Goal: Book appointment/travel/reservation

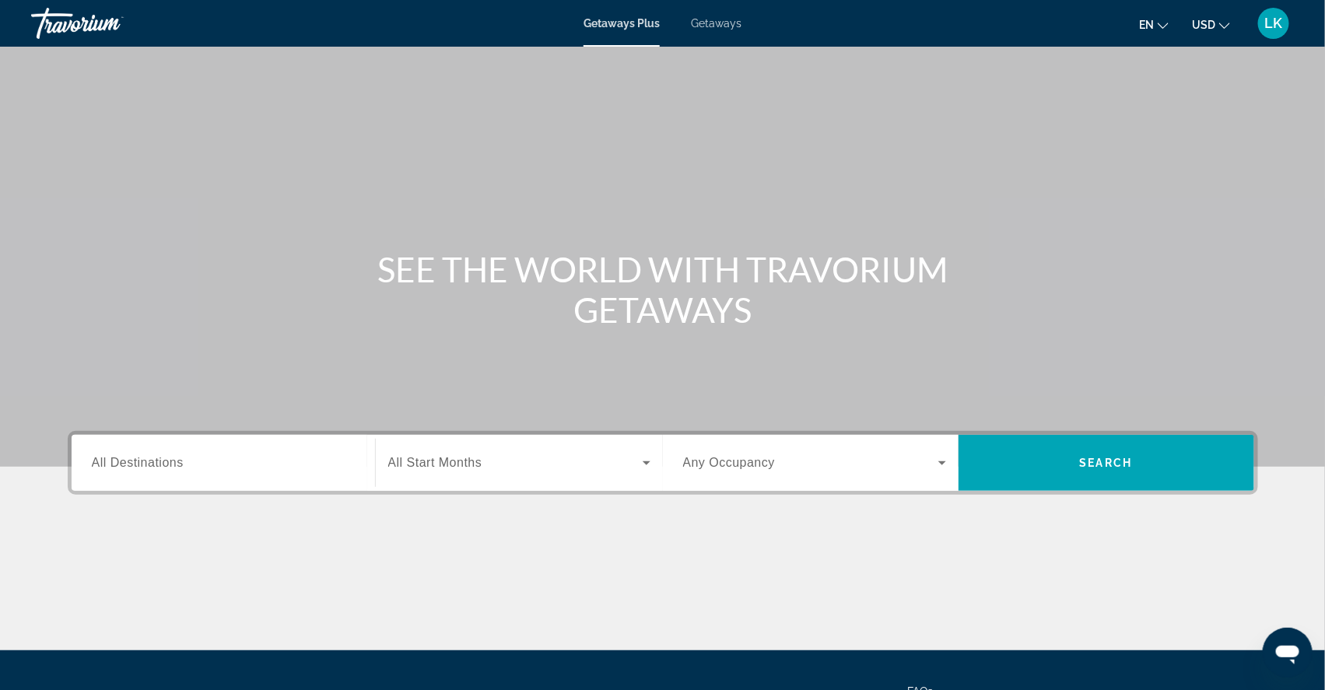
click at [699, 22] on span "Getaways" at bounding box center [716, 23] width 51 height 12
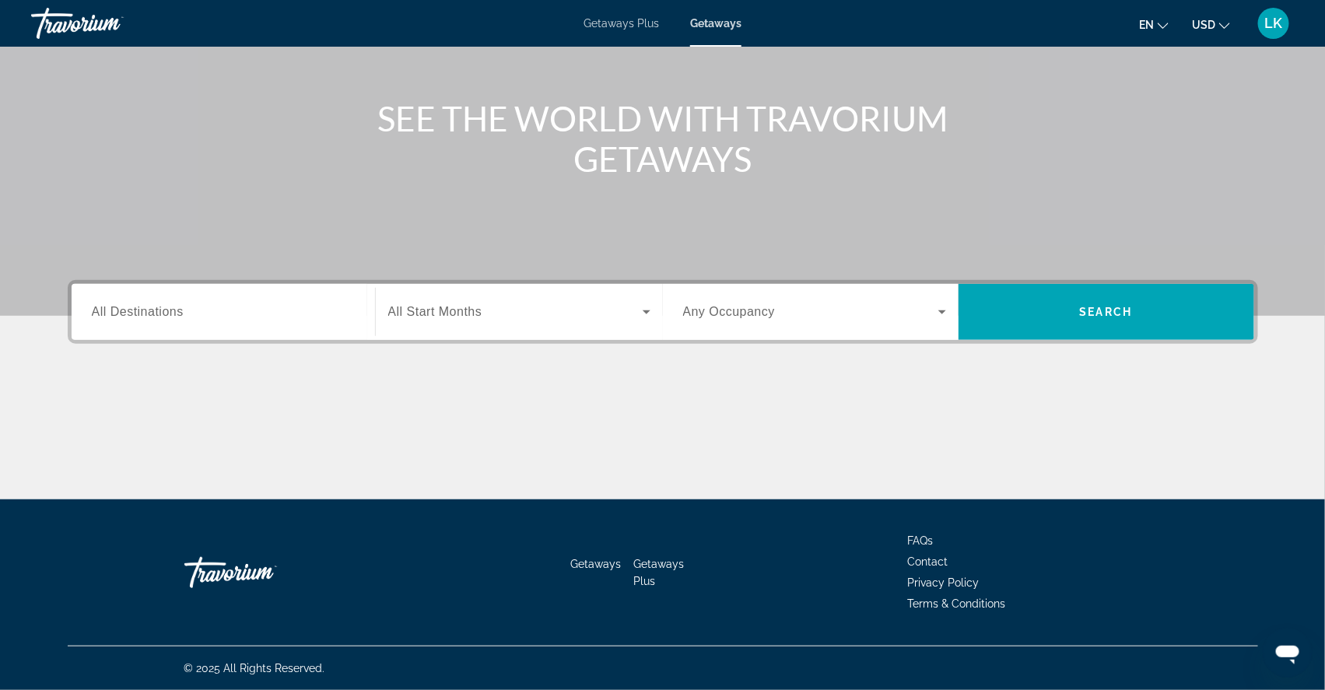
scroll to position [196, 0]
click at [148, 305] on span "All Destinations" at bounding box center [138, 311] width 92 height 13
click at [148, 304] on input "Destination All Destinations" at bounding box center [223, 313] width 263 height 19
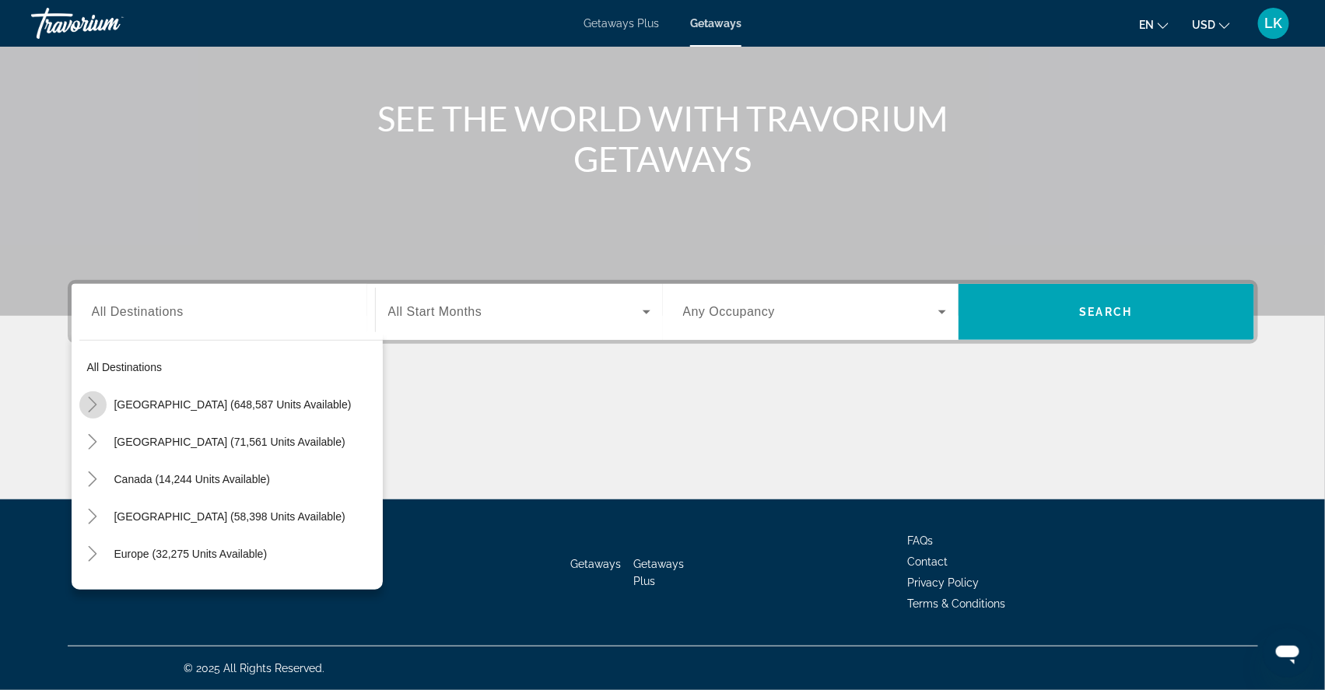
click at [85, 397] on icon "Toggle United States (648,587 units available)" at bounding box center [93, 405] width 16 height 16
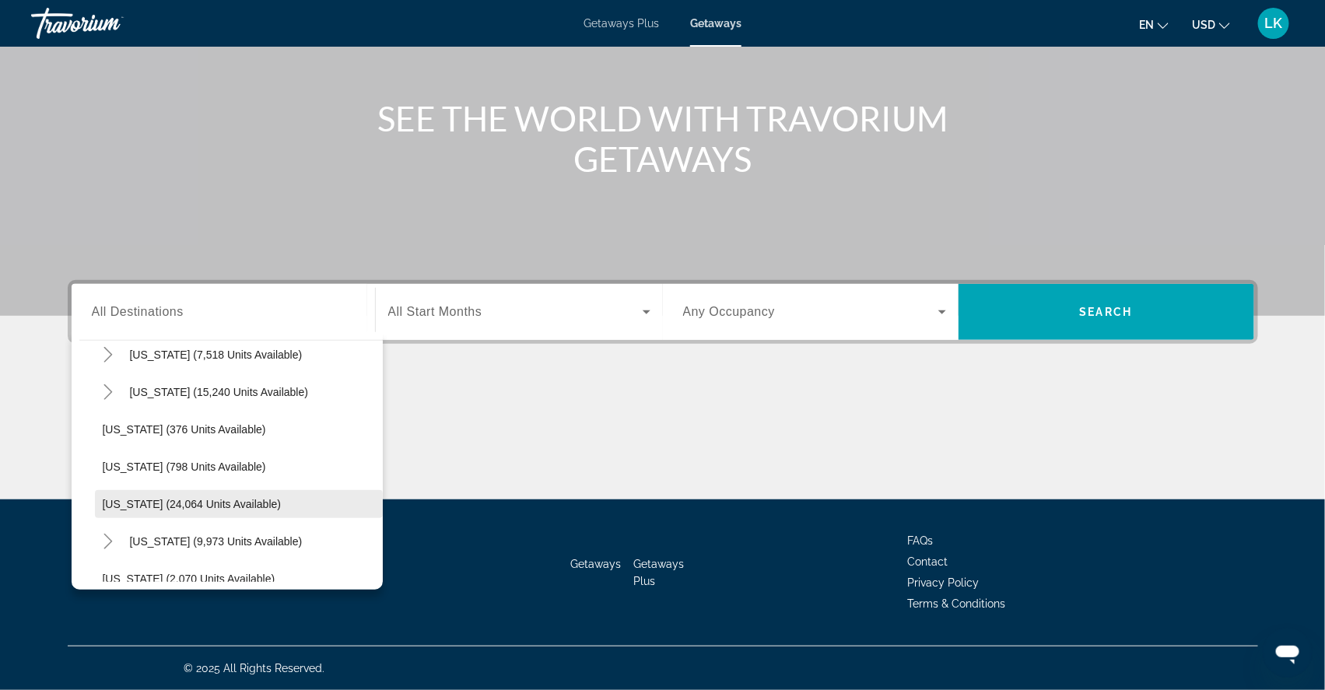
scroll to position [1102, 0]
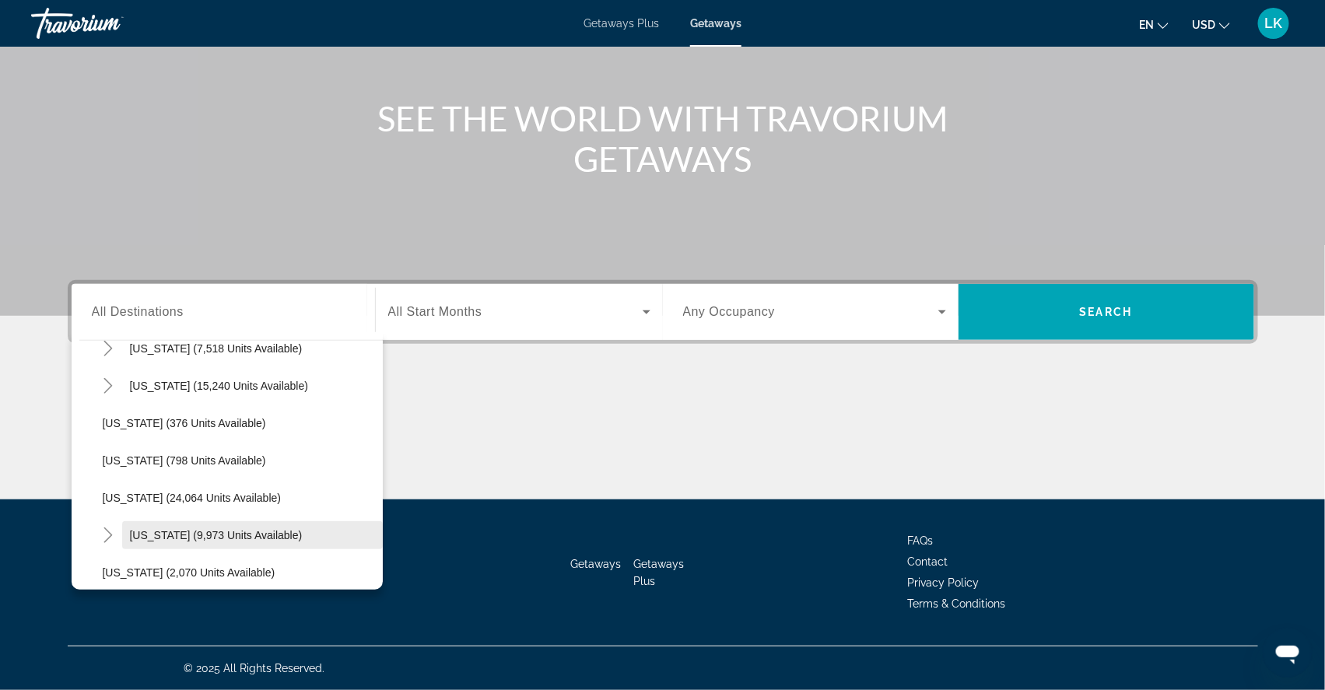
click at [148, 517] on span "Search widget" at bounding box center [252, 535] width 261 height 37
type input "**********"
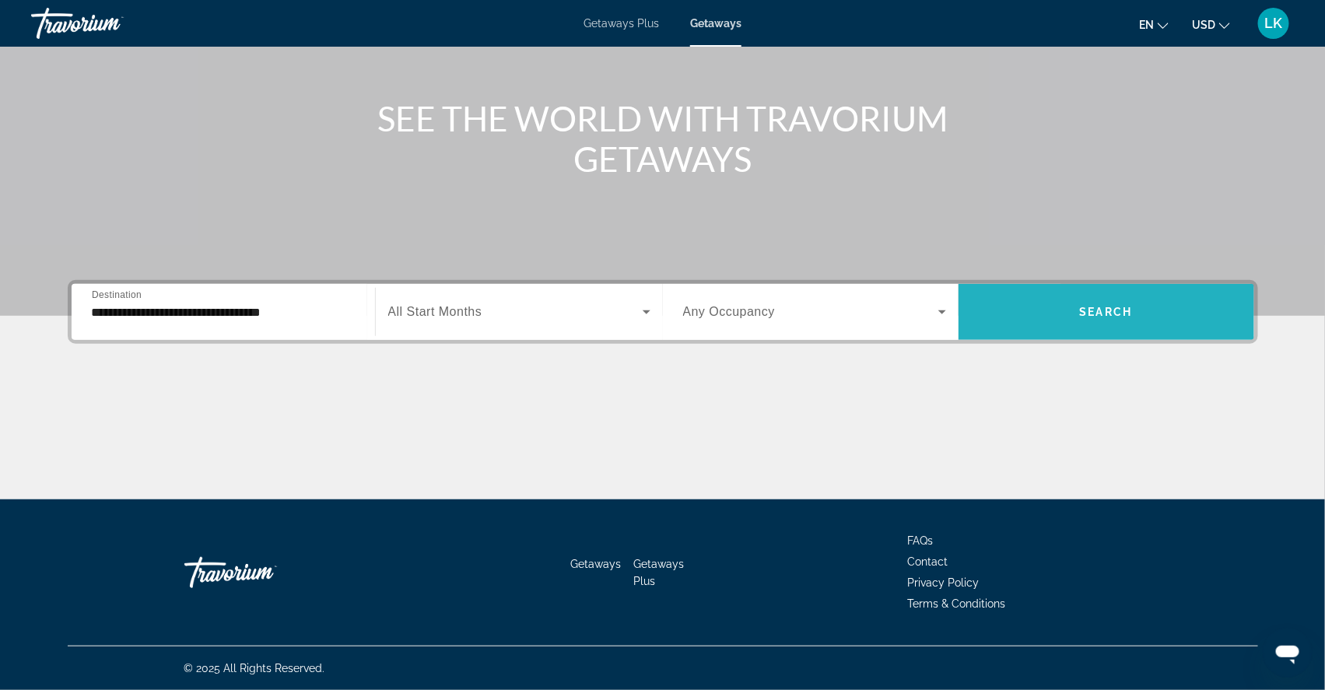
click at [1086, 298] on span "Search widget" at bounding box center [1107, 311] width 296 height 37
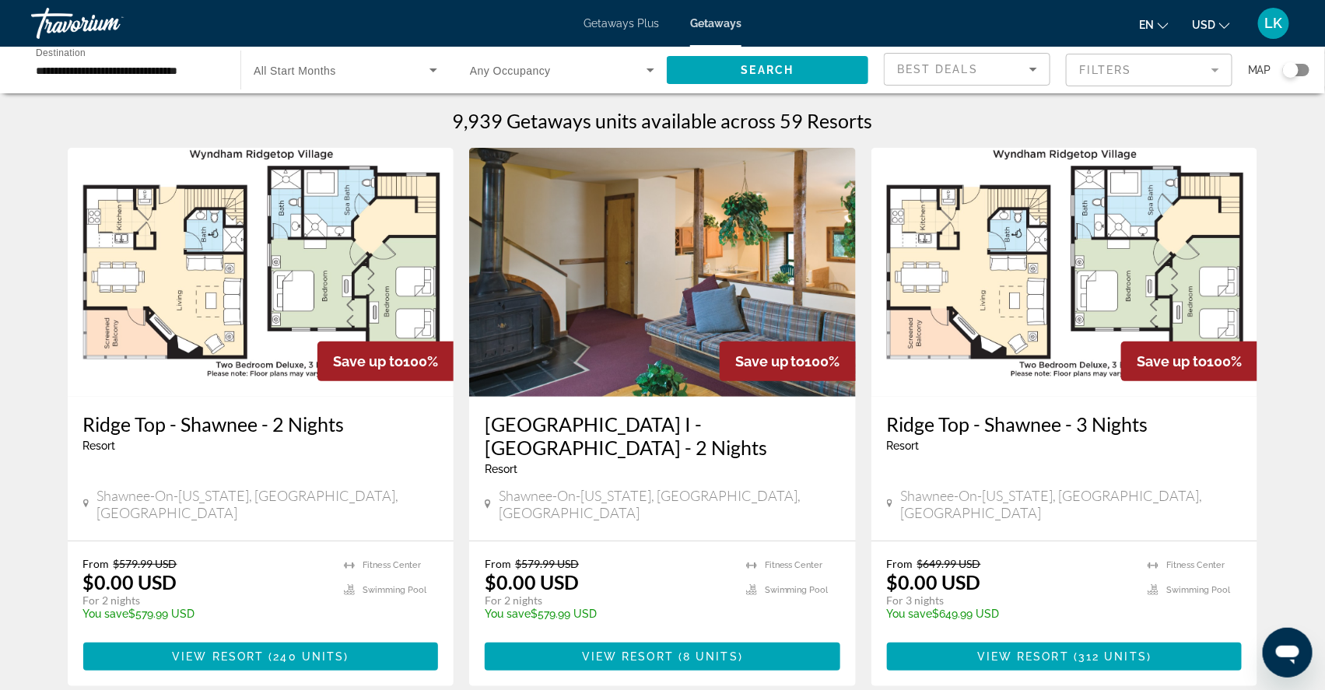
click at [1085, 68] on mat-form-field "Filters" at bounding box center [1149, 70] width 167 height 33
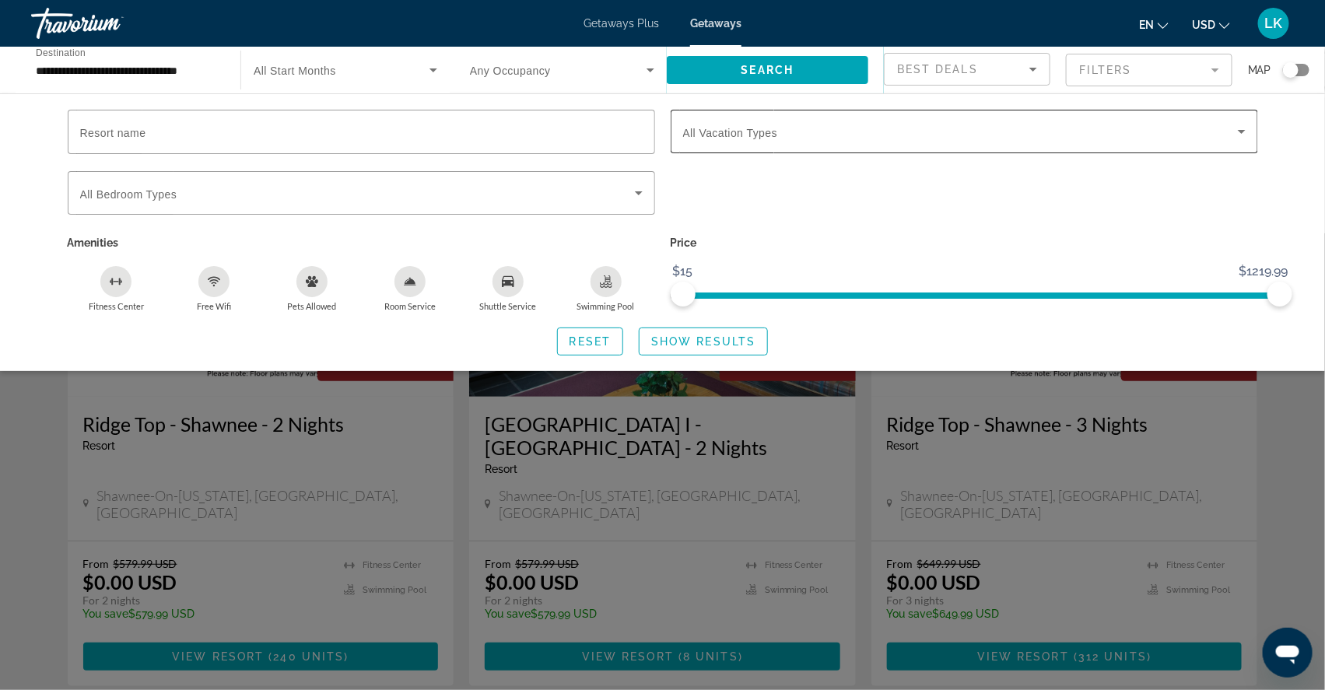
click at [809, 135] on span "Search widget" at bounding box center [960, 131] width 555 height 19
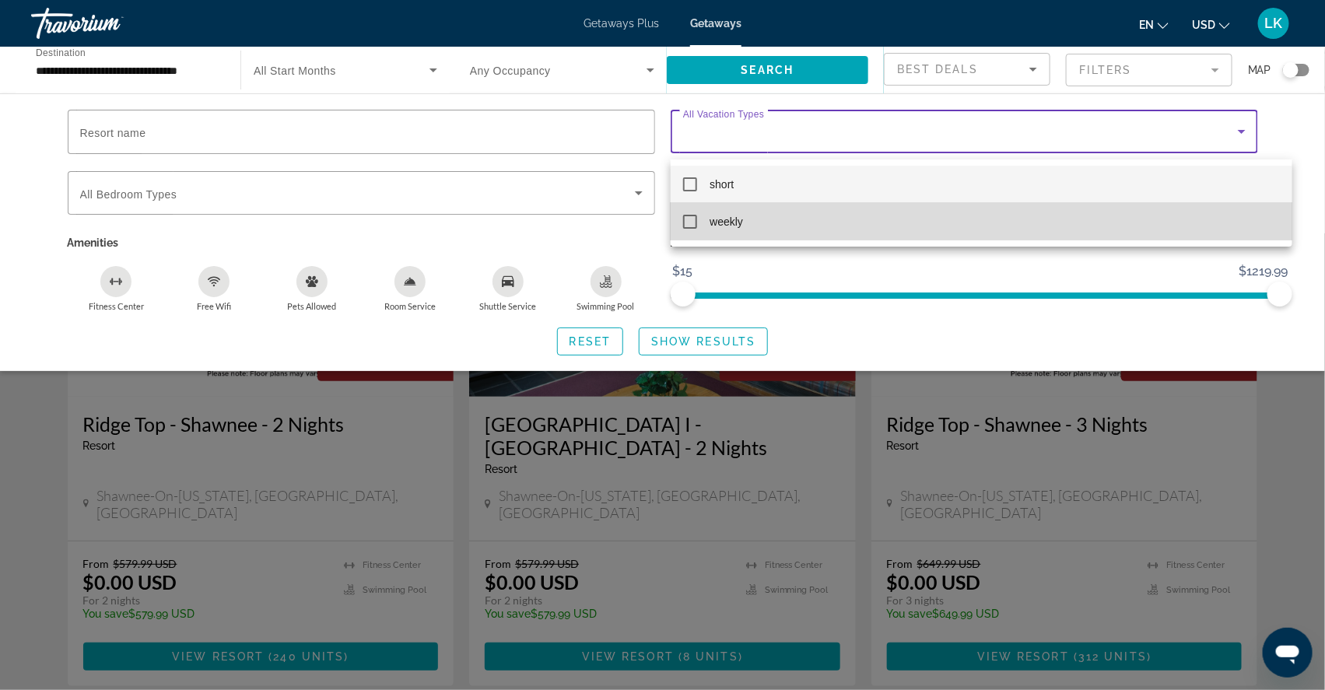
click at [687, 219] on mat-pseudo-checkbox at bounding box center [690, 222] width 14 height 14
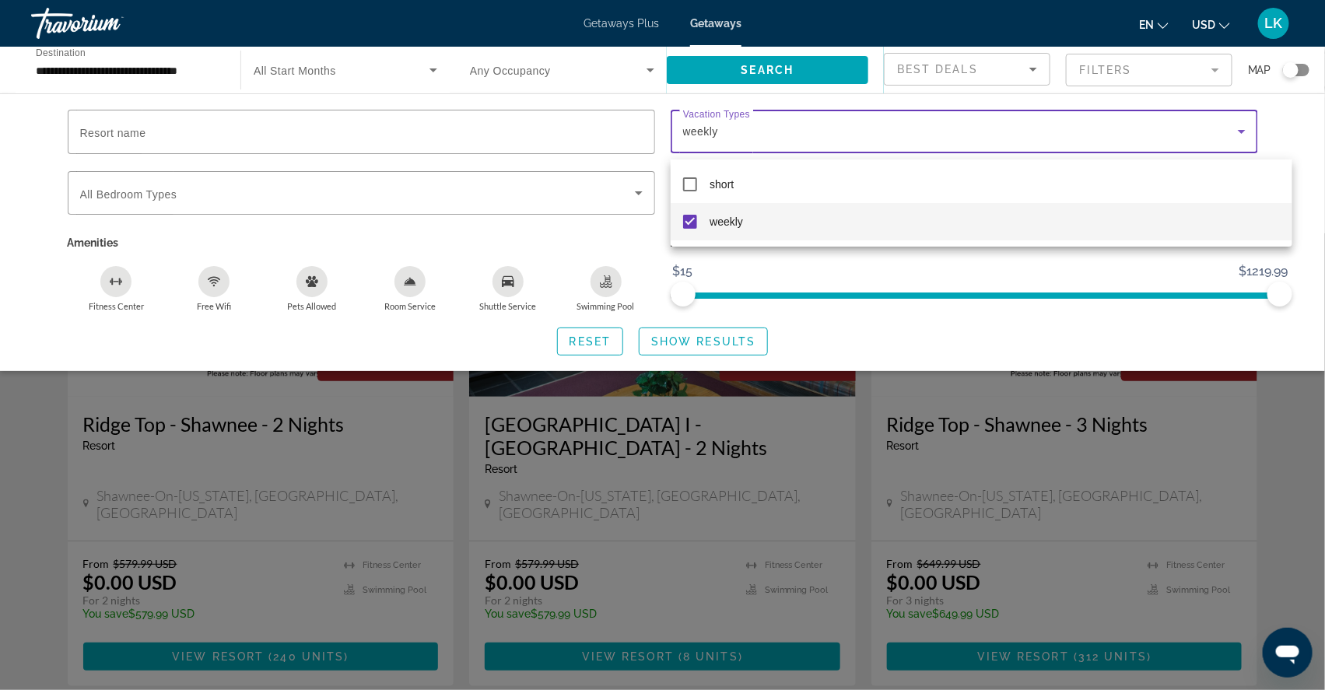
click at [718, 356] on div at bounding box center [662, 345] width 1325 height 690
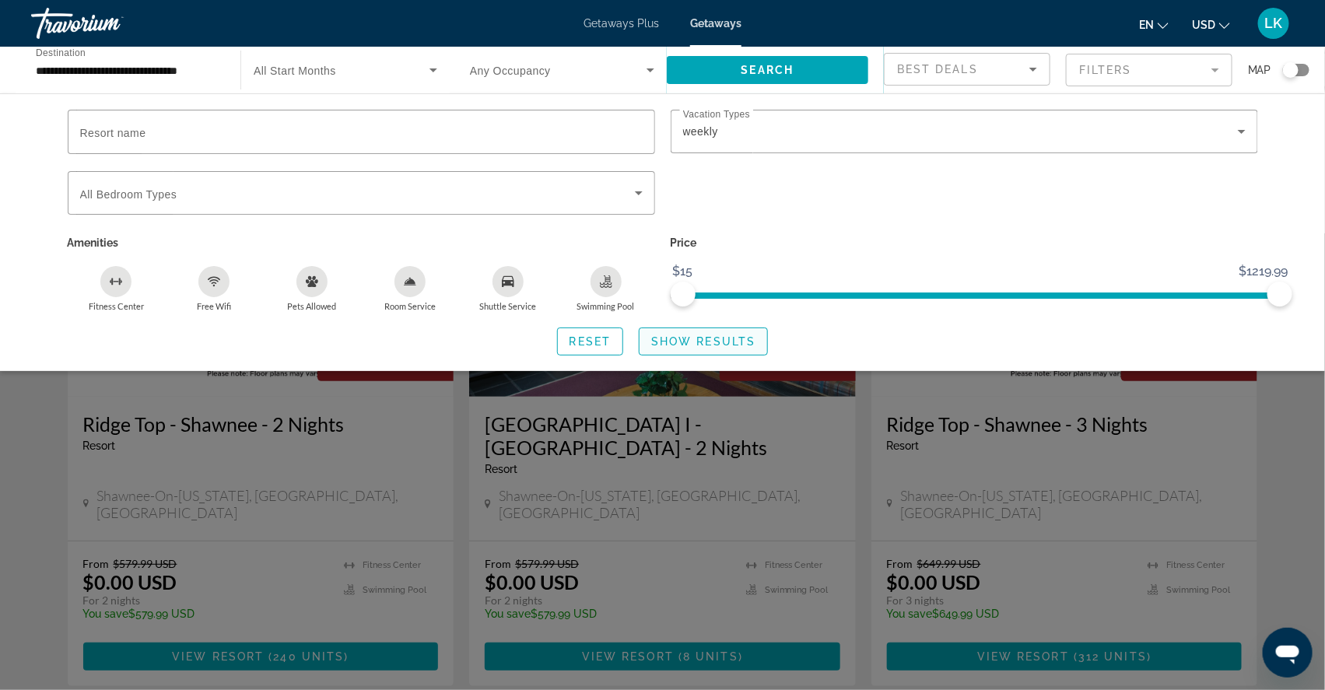
click at [718, 348] on span "Show Results" at bounding box center [703, 341] width 104 height 12
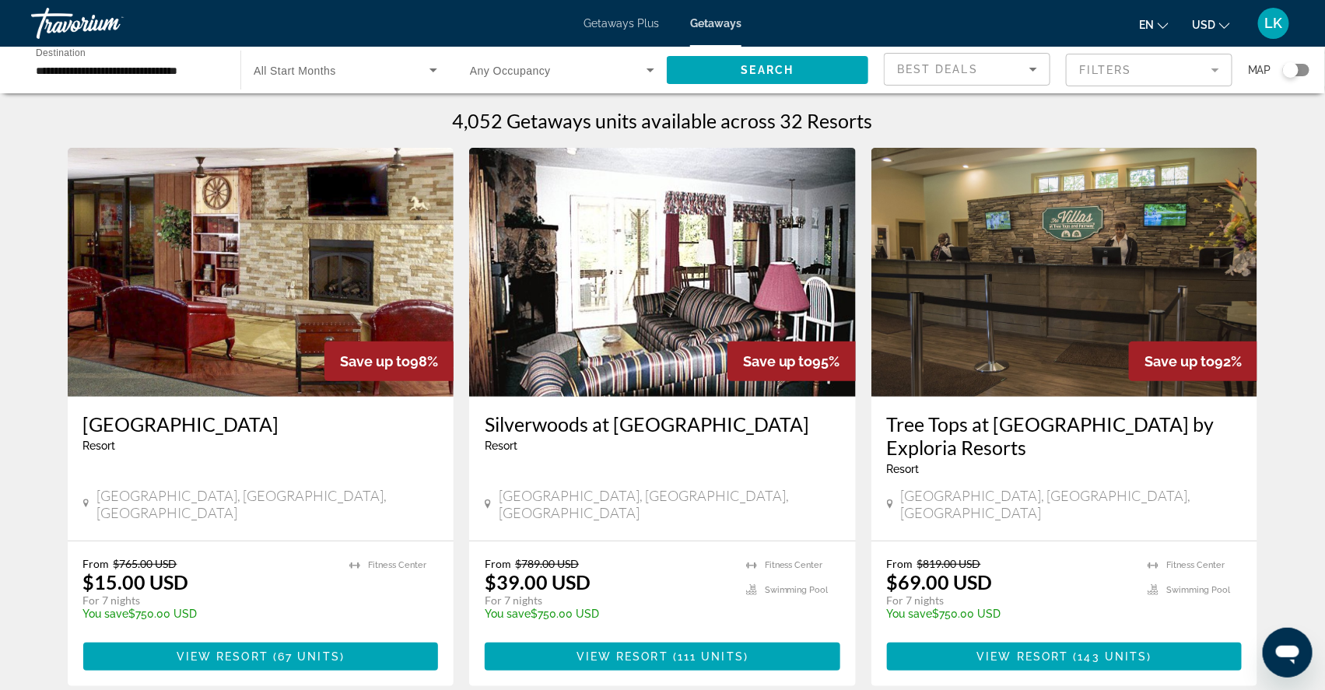
click at [241, 317] on img "Main content" at bounding box center [261, 272] width 387 height 249
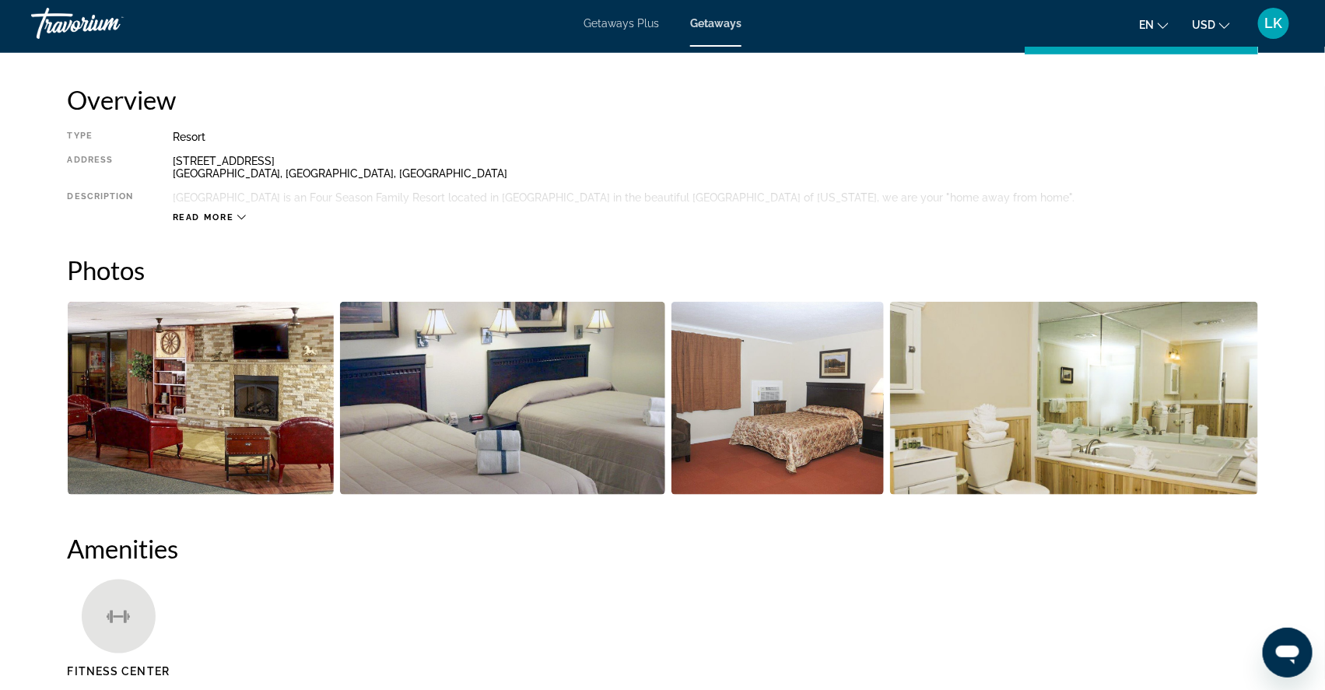
scroll to position [521, 0]
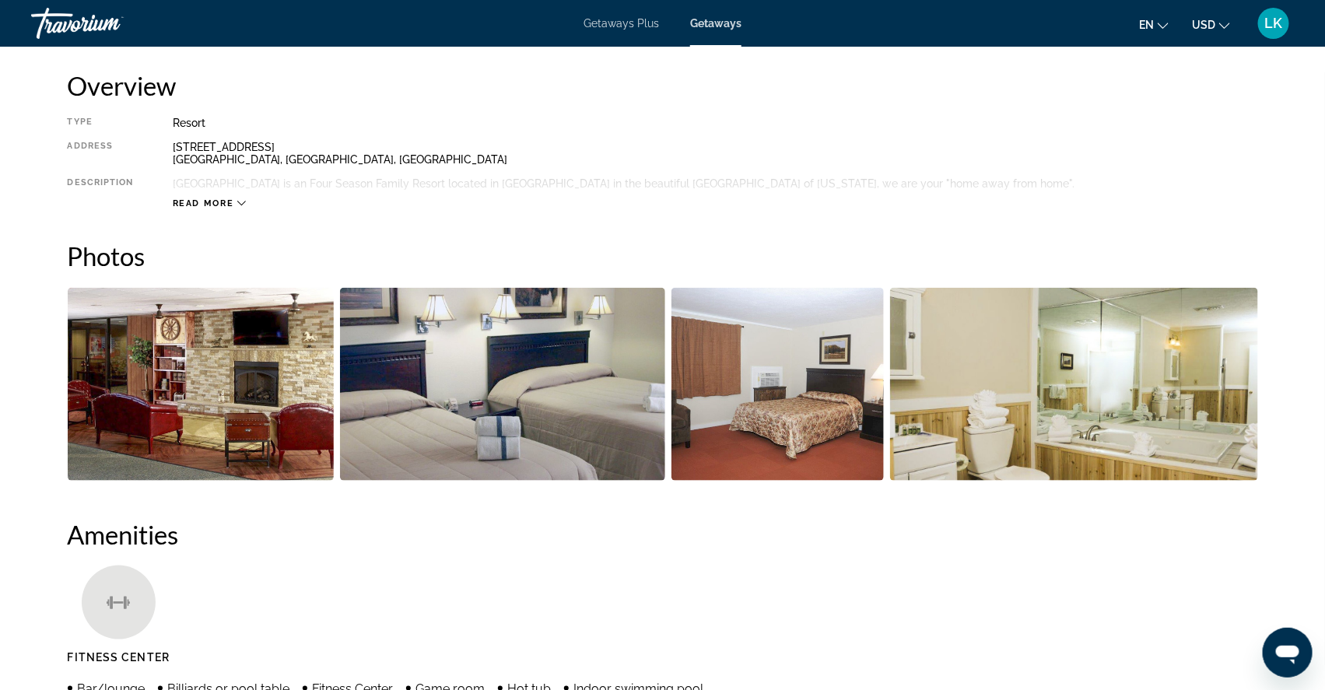
click at [201, 419] on img "Open full-screen image slider" at bounding box center [201, 384] width 267 height 193
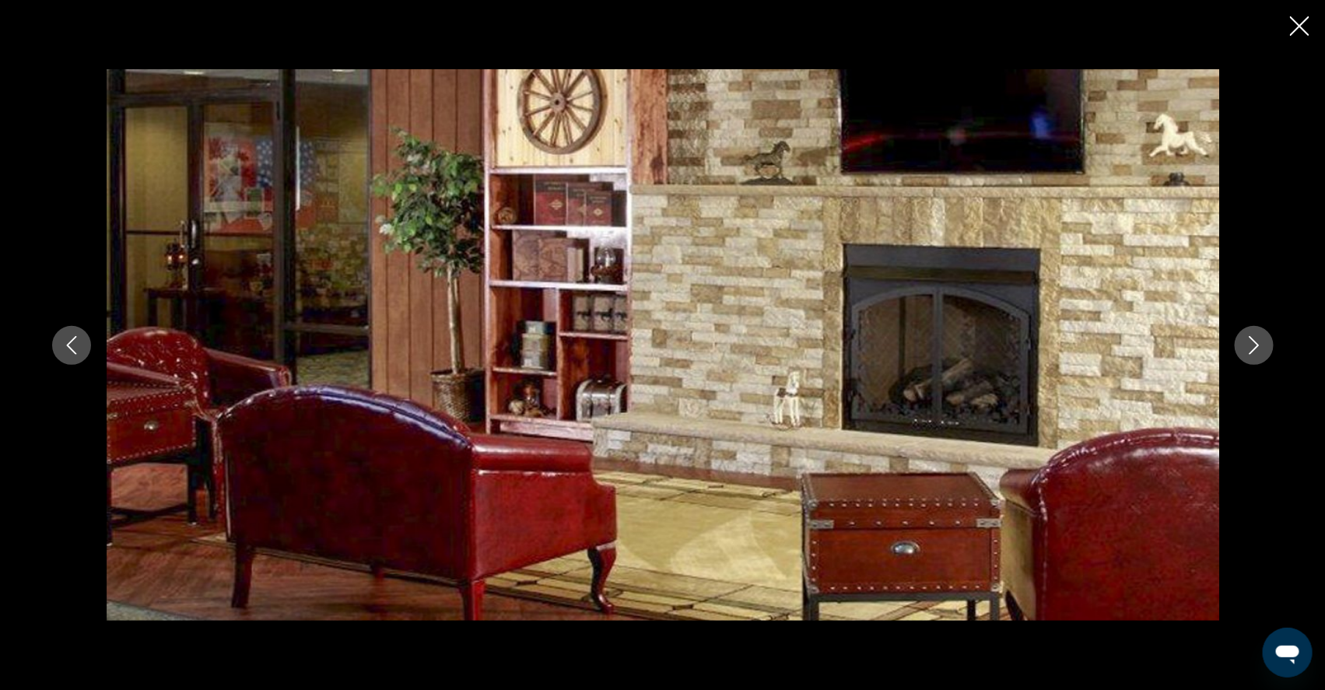
click at [1259, 353] on icon "Next image" at bounding box center [1254, 345] width 10 height 19
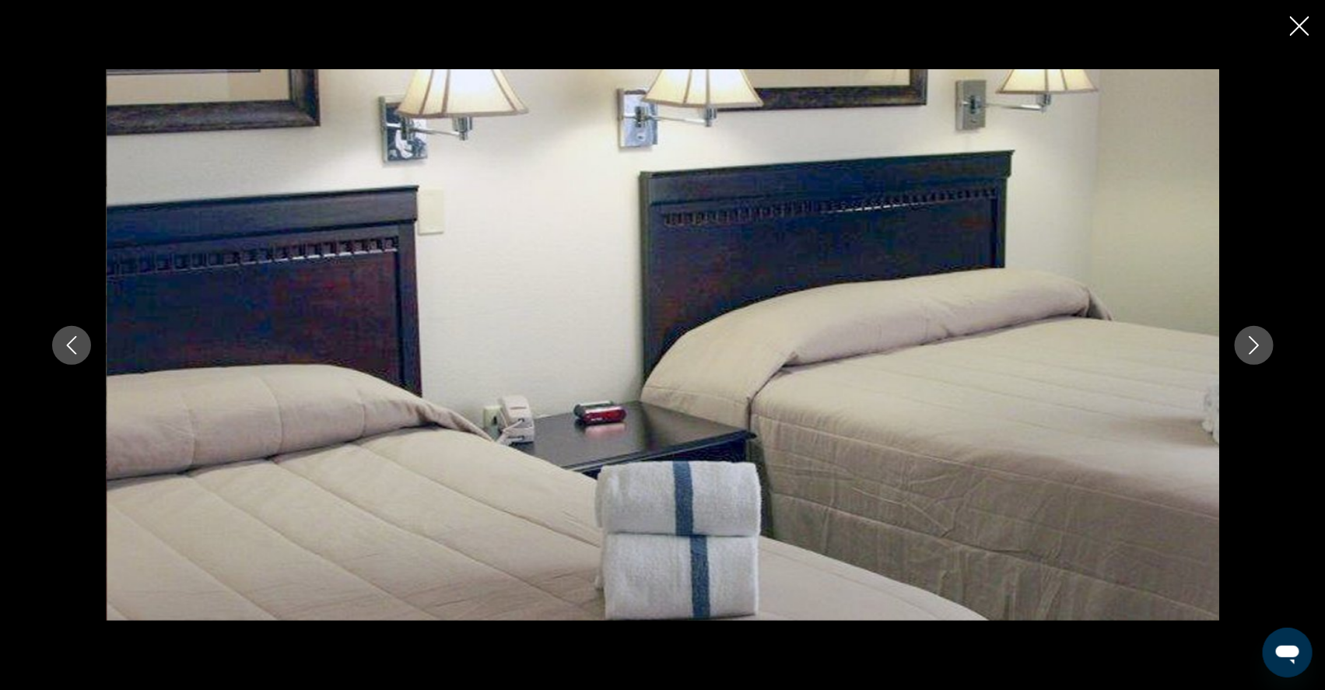
click at [1264, 352] on icon "Next image" at bounding box center [1254, 345] width 19 height 19
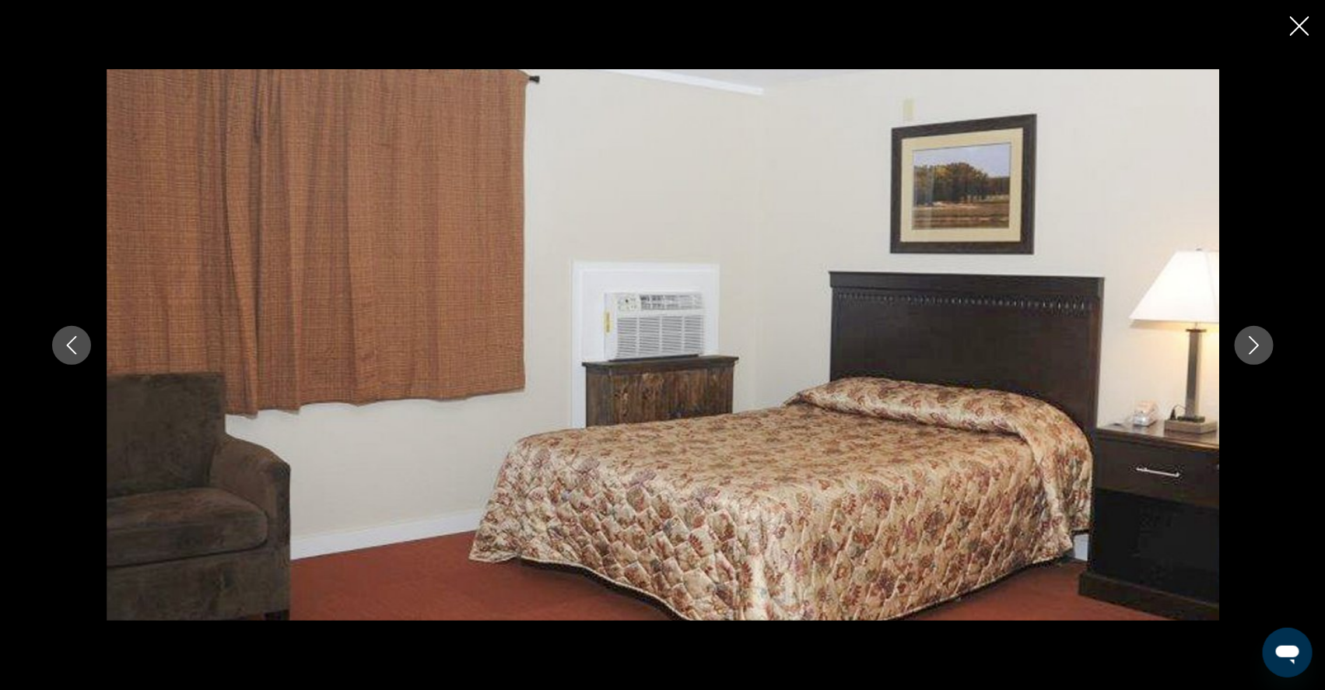
click at [1259, 351] on icon "Next image" at bounding box center [1254, 345] width 10 height 19
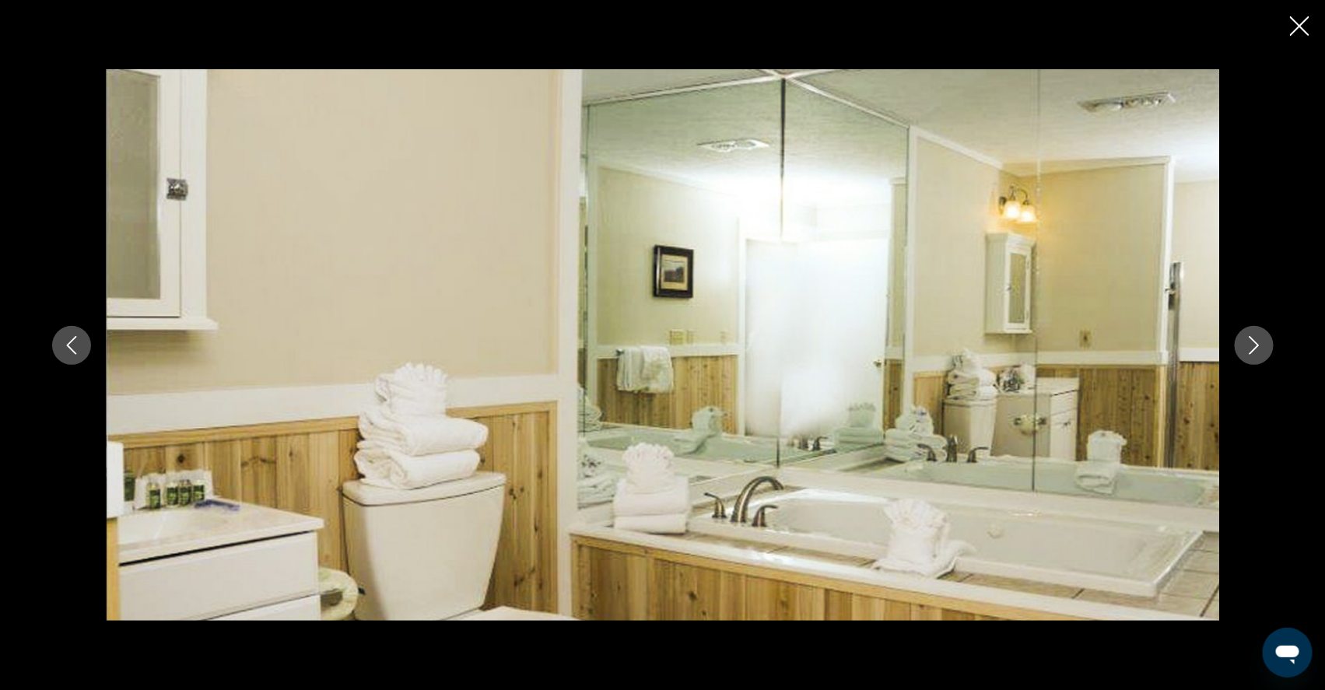
click at [1259, 351] on icon "Next image" at bounding box center [1254, 345] width 10 height 19
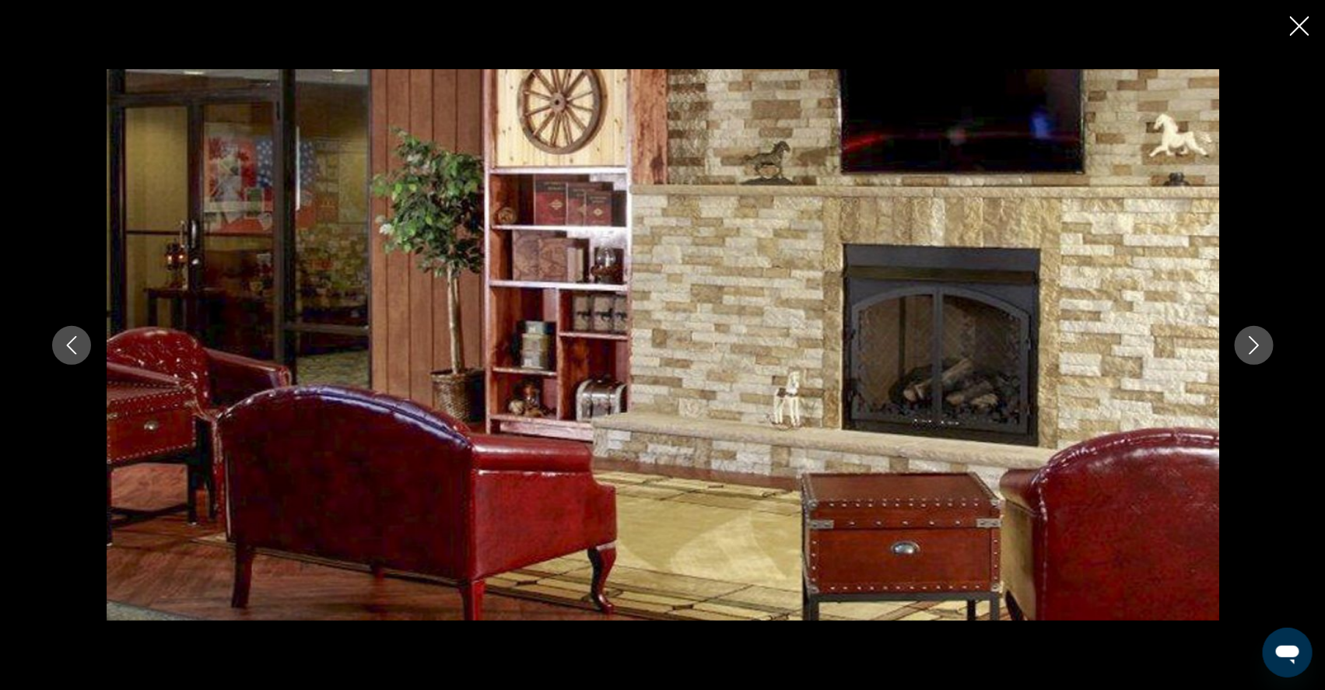
click at [1264, 352] on icon "Next image" at bounding box center [1254, 345] width 19 height 19
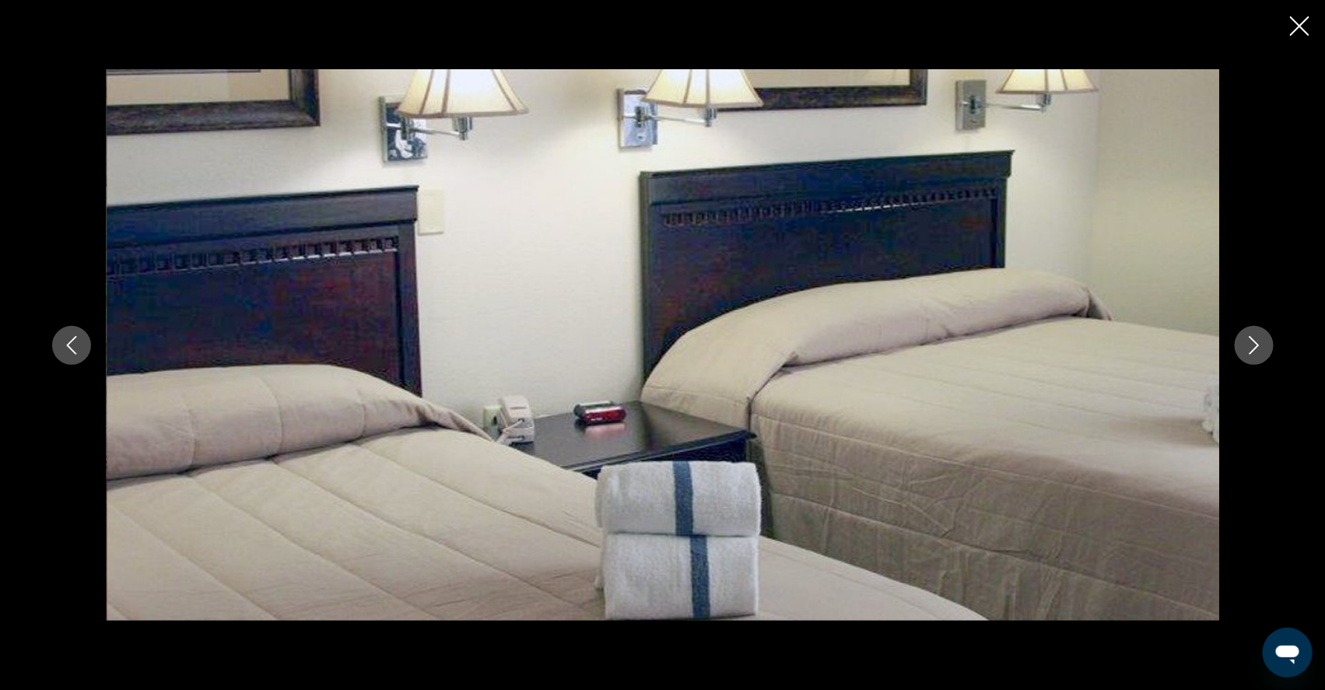
click at [1264, 352] on icon "Next image" at bounding box center [1254, 345] width 19 height 19
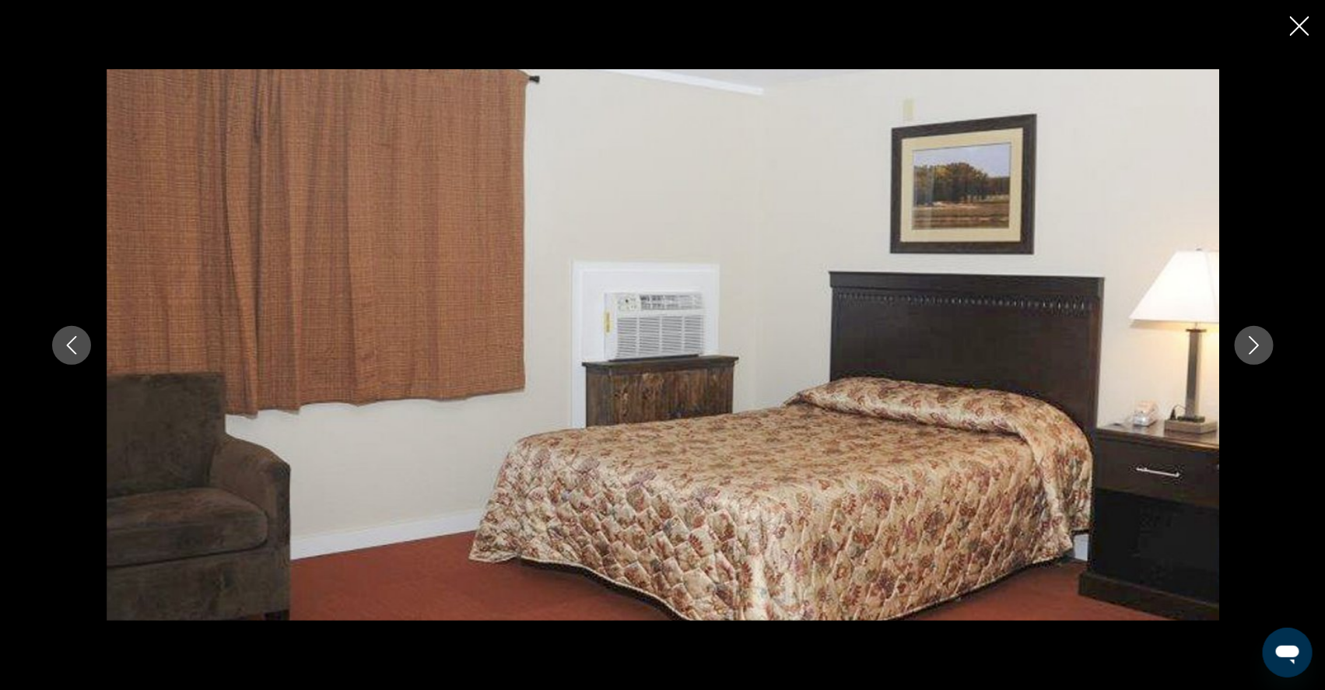
click at [1264, 352] on icon "Next image" at bounding box center [1254, 345] width 19 height 19
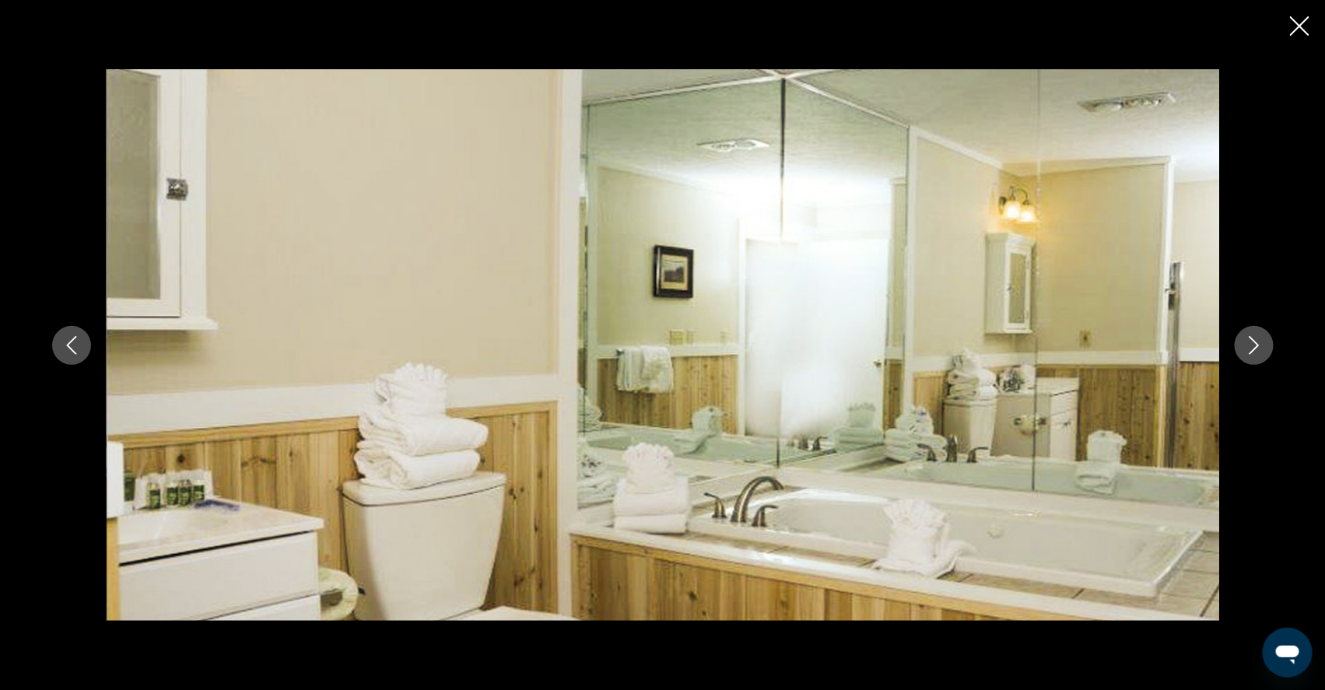
click at [1264, 352] on icon "Next image" at bounding box center [1254, 345] width 19 height 19
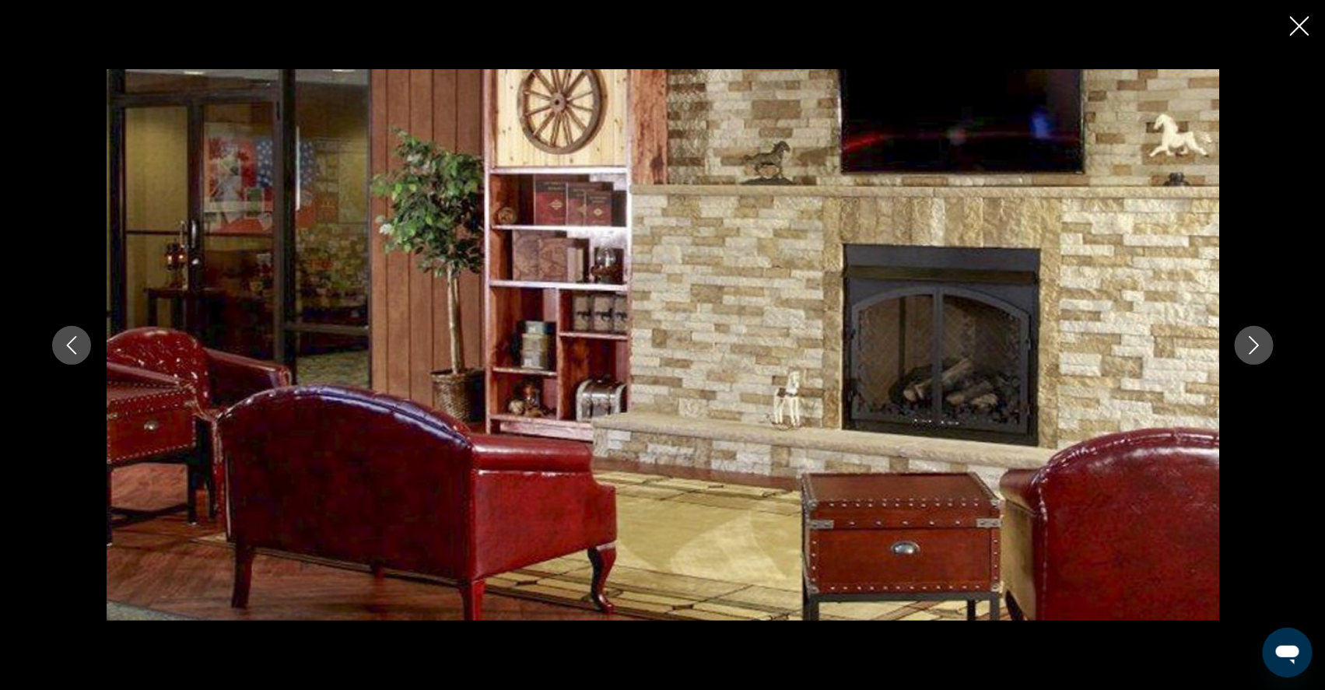
click at [1264, 352] on icon "Next image" at bounding box center [1254, 345] width 19 height 19
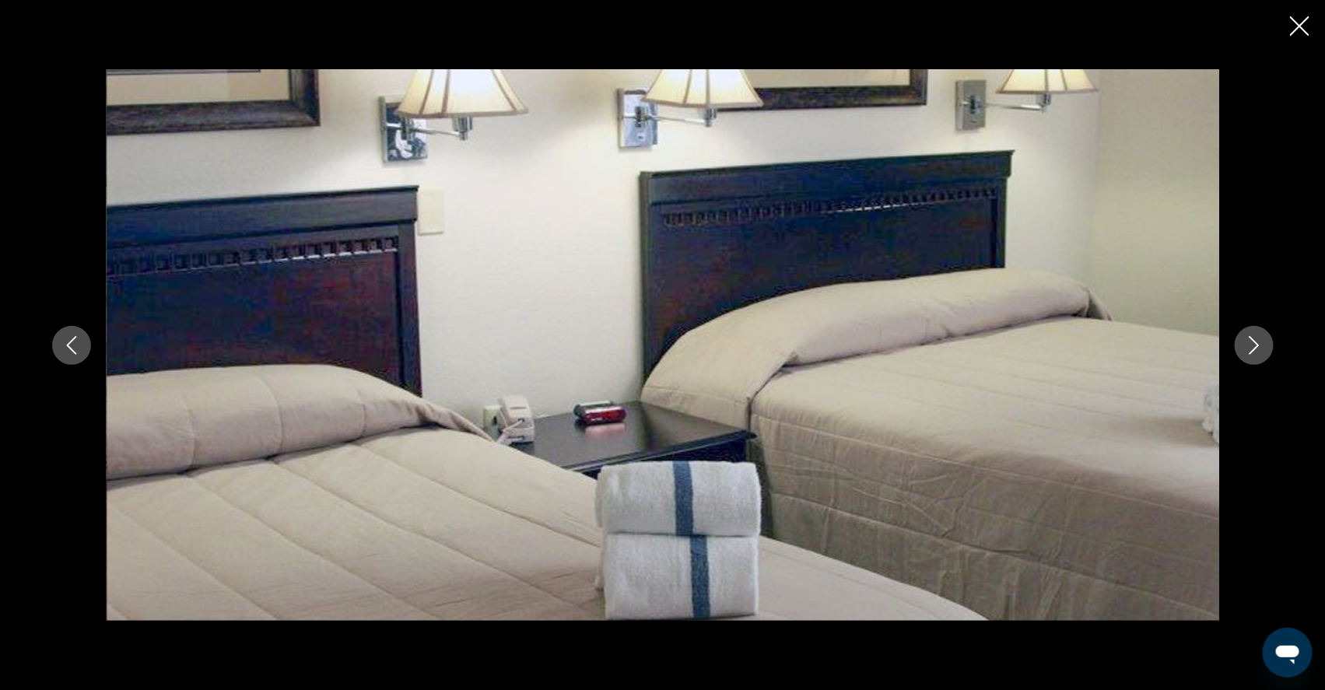
drag, startPoint x: 1273, startPoint y: 72, endPoint x: 1290, endPoint y: 34, distance: 41.1
click at [1290, 34] on icon "Close slideshow" at bounding box center [1299, 25] width 19 height 19
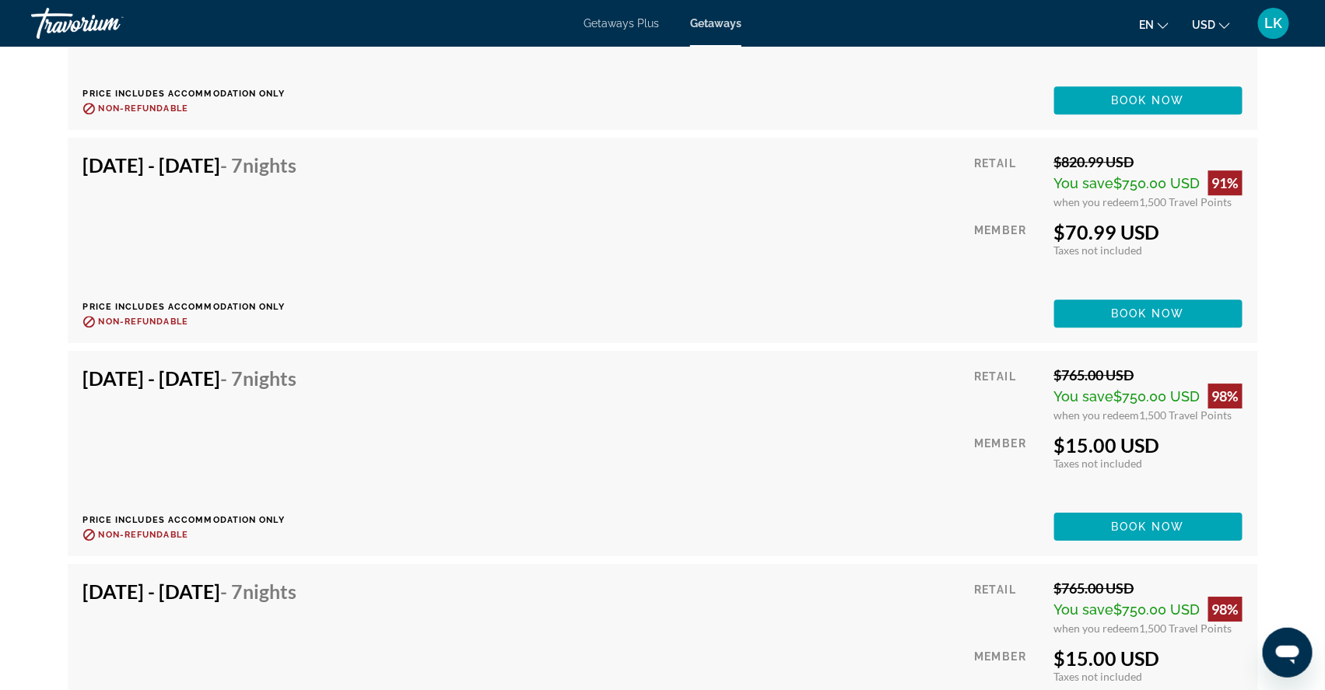
scroll to position [9134, 0]
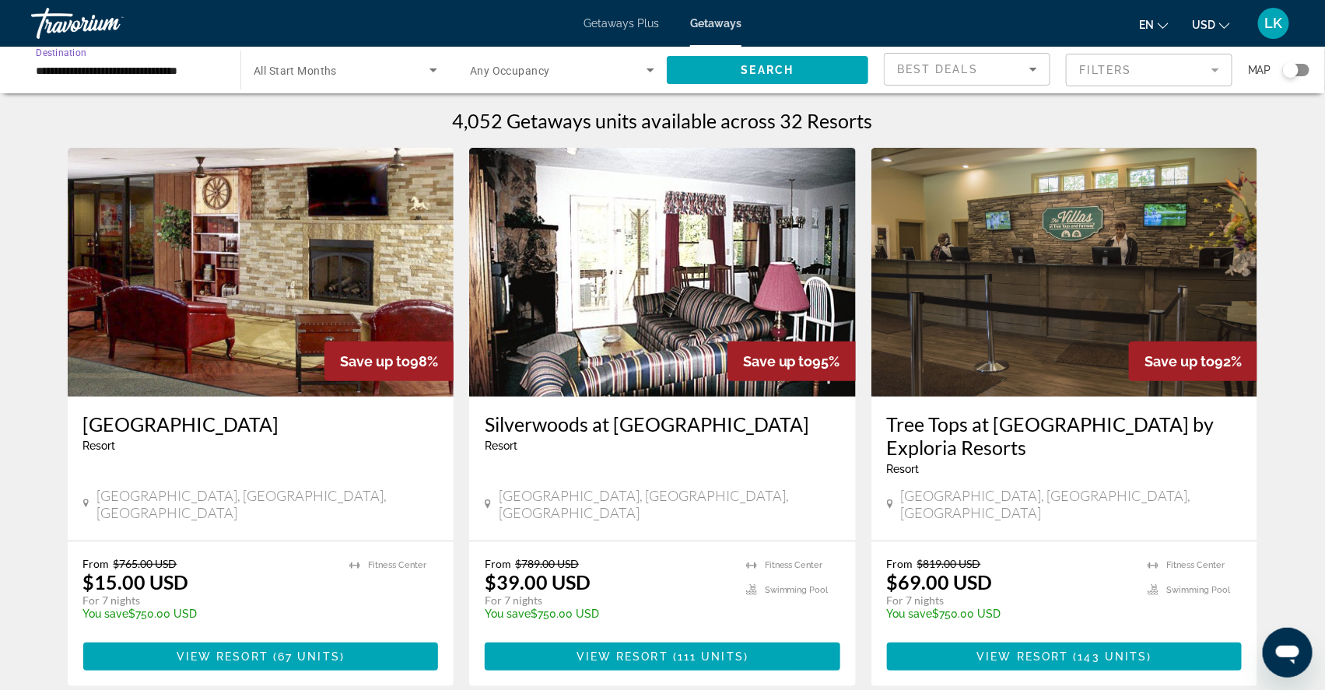
click at [79, 72] on input "**********" at bounding box center [128, 70] width 184 height 19
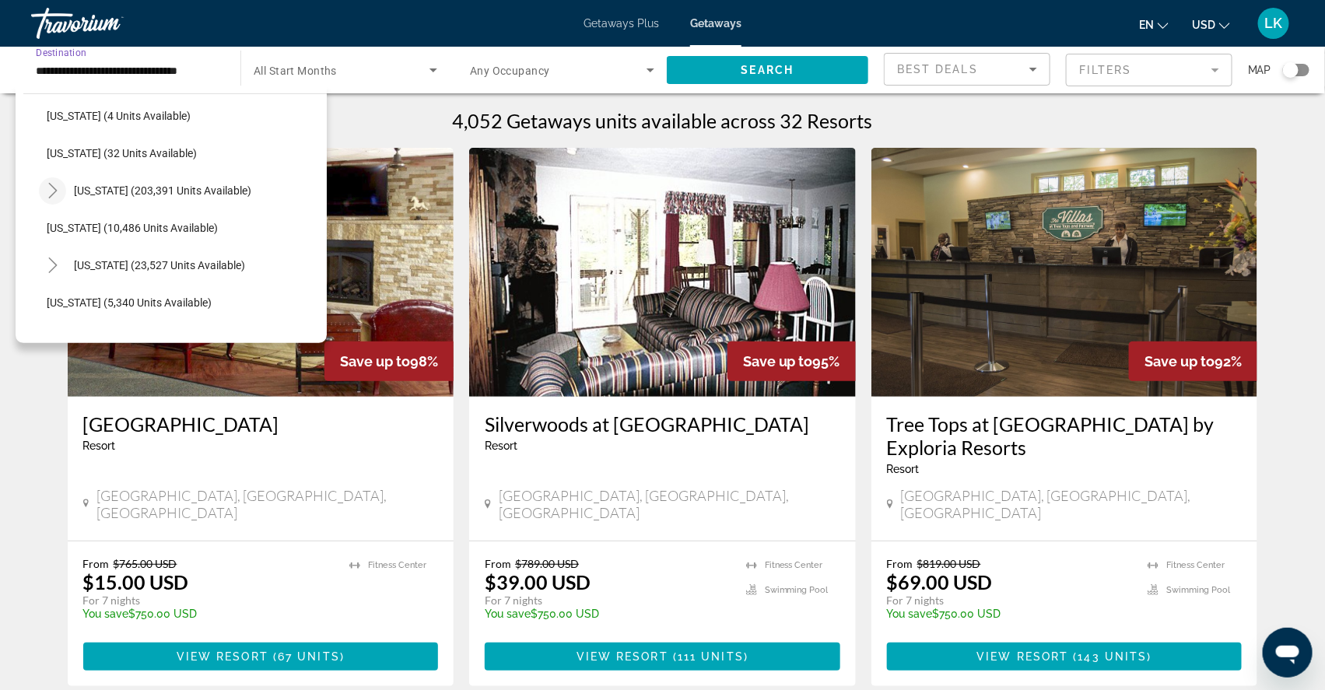
scroll to position [230, 0]
click at [57, 192] on icon "Toggle Florida (203,391 units available)" at bounding box center [52, 189] width 9 height 16
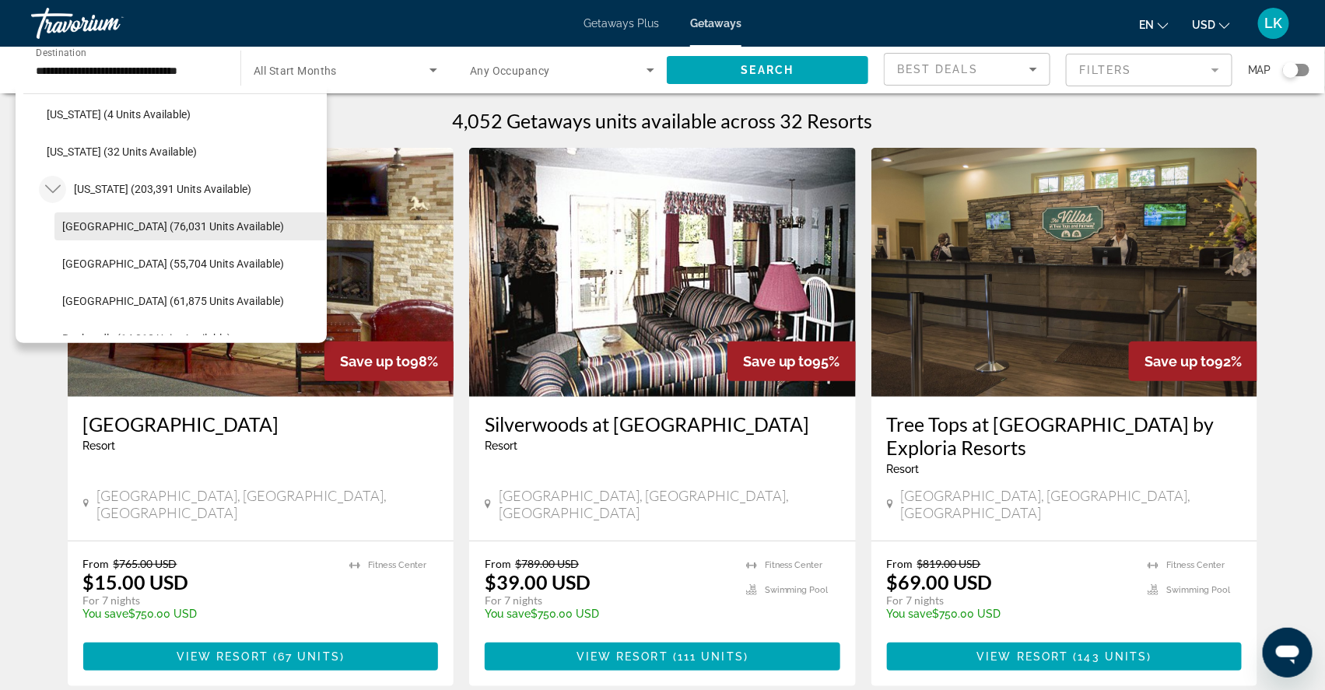
click at [104, 233] on span "[GEOGRAPHIC_DATA] (76,031 units available)" at bounding box center [173, 226] width 222 height 12
type input "**********"
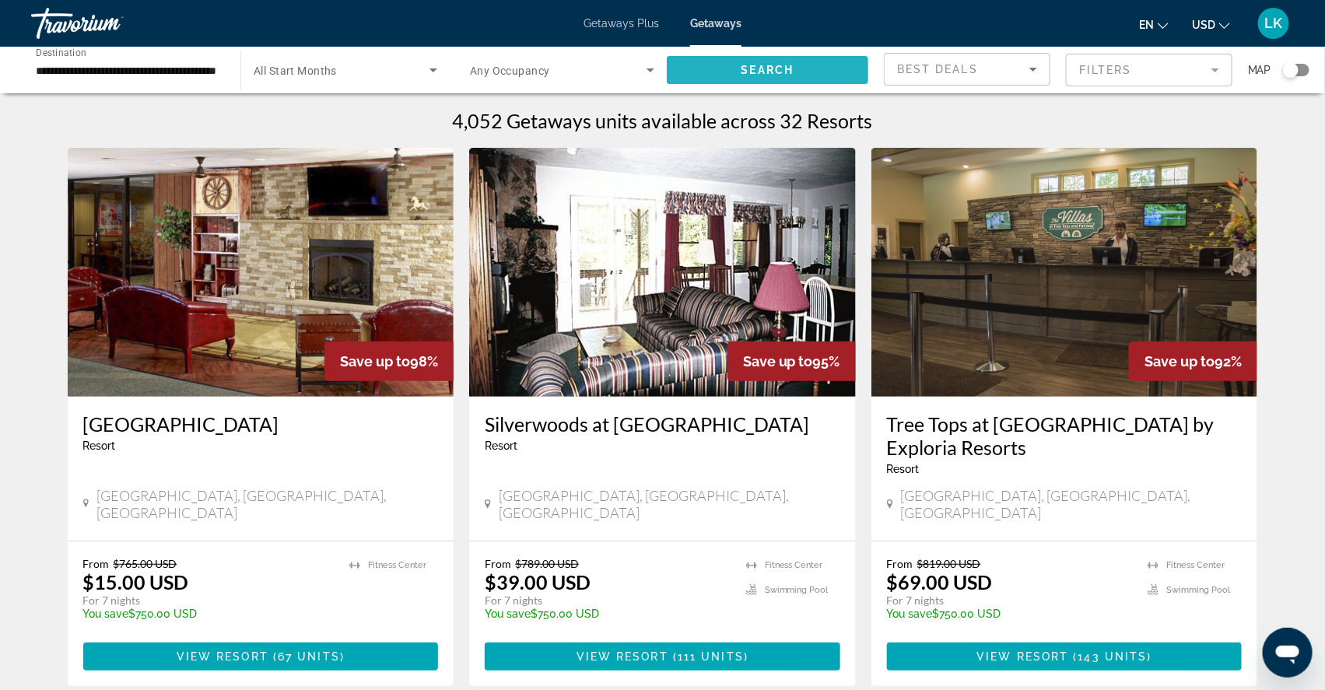
click at [786, 64] on span "Search widget" at bounding box center [768, 69] width 202 height 37
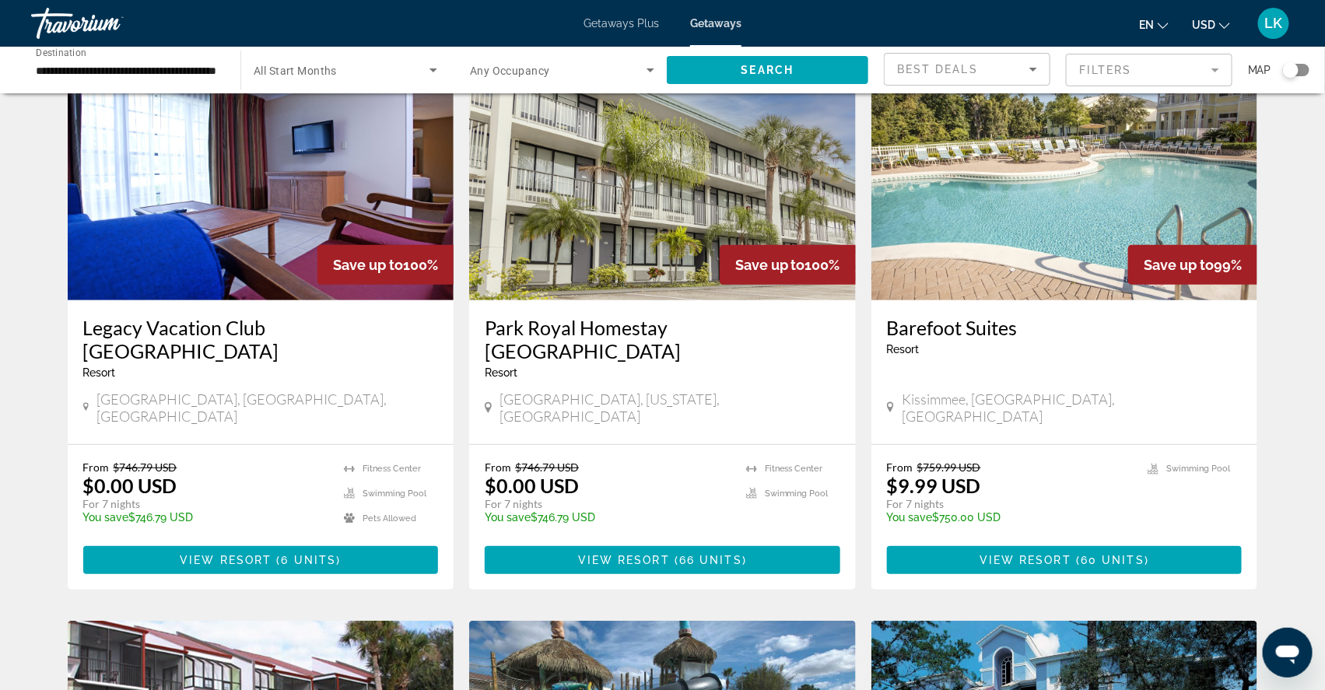
scroll to position [121, 0]
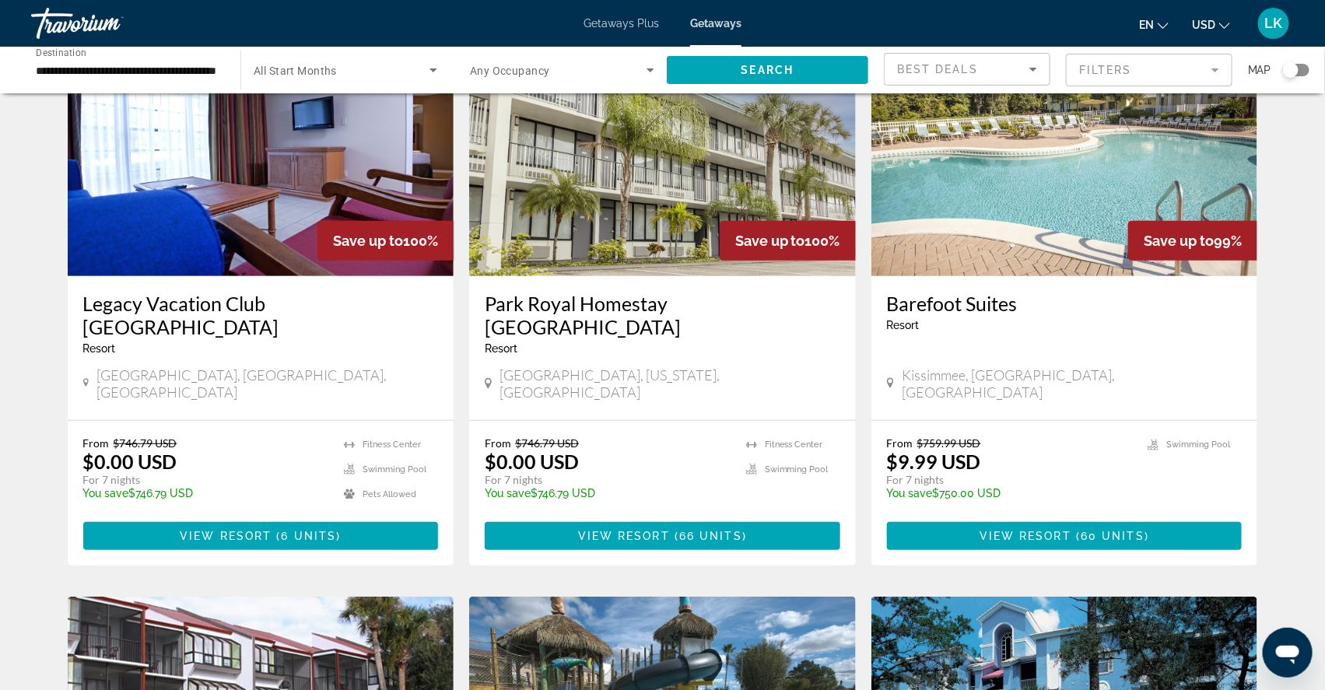
click at [283, 219] on img "Main content" at bounding box center [261, 151] width 387 height 249
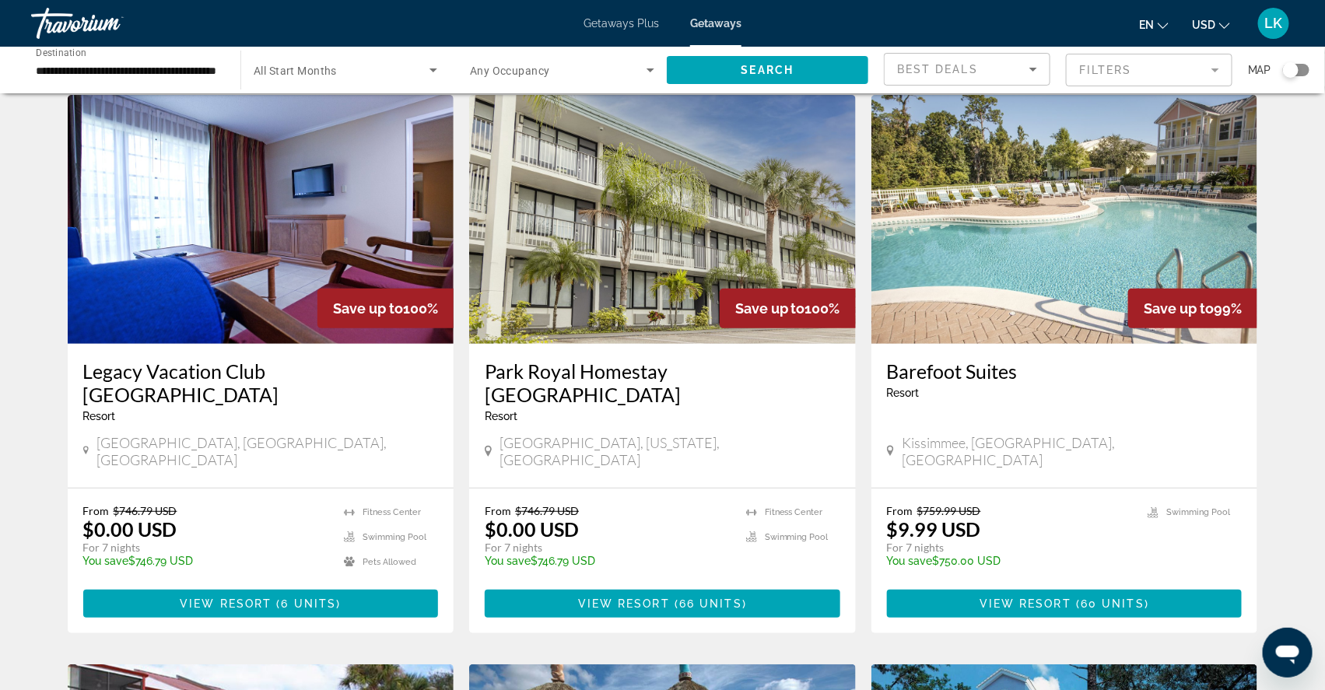
scroll to position [65, 0]
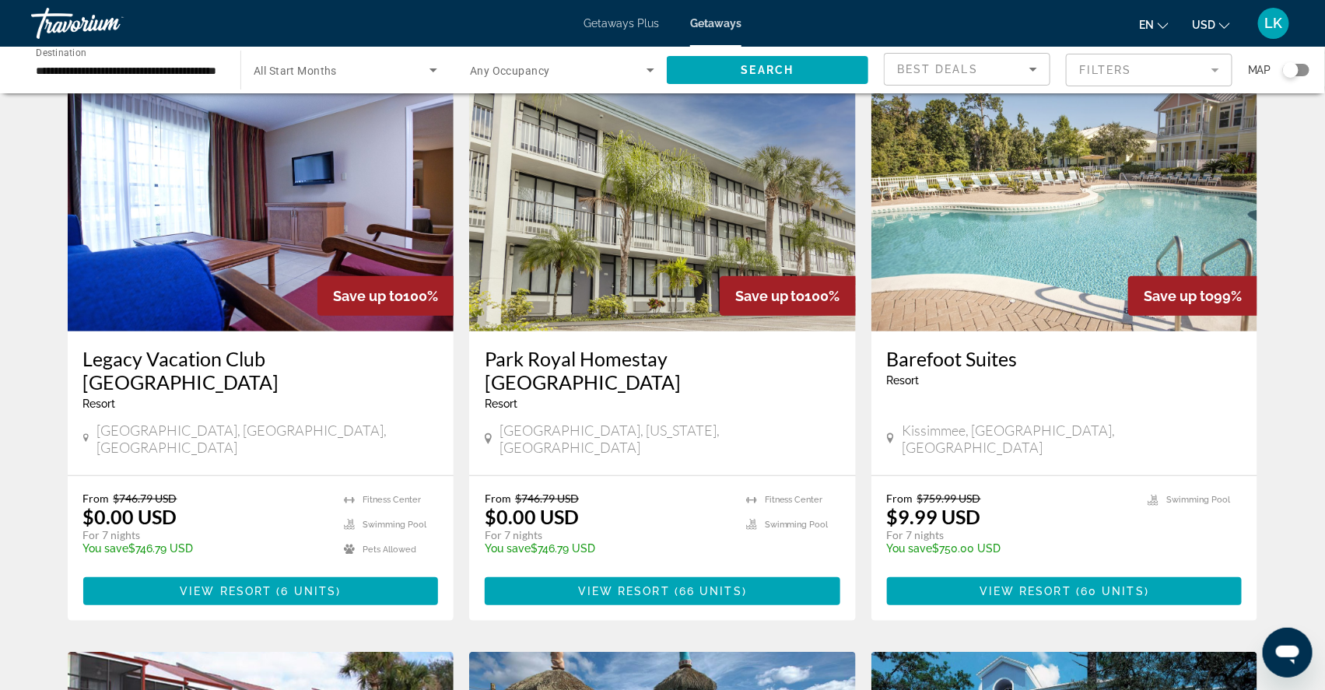
click at [1056, 304] on img "Main content" at bounding box center [1065, 206] width 387 height 249
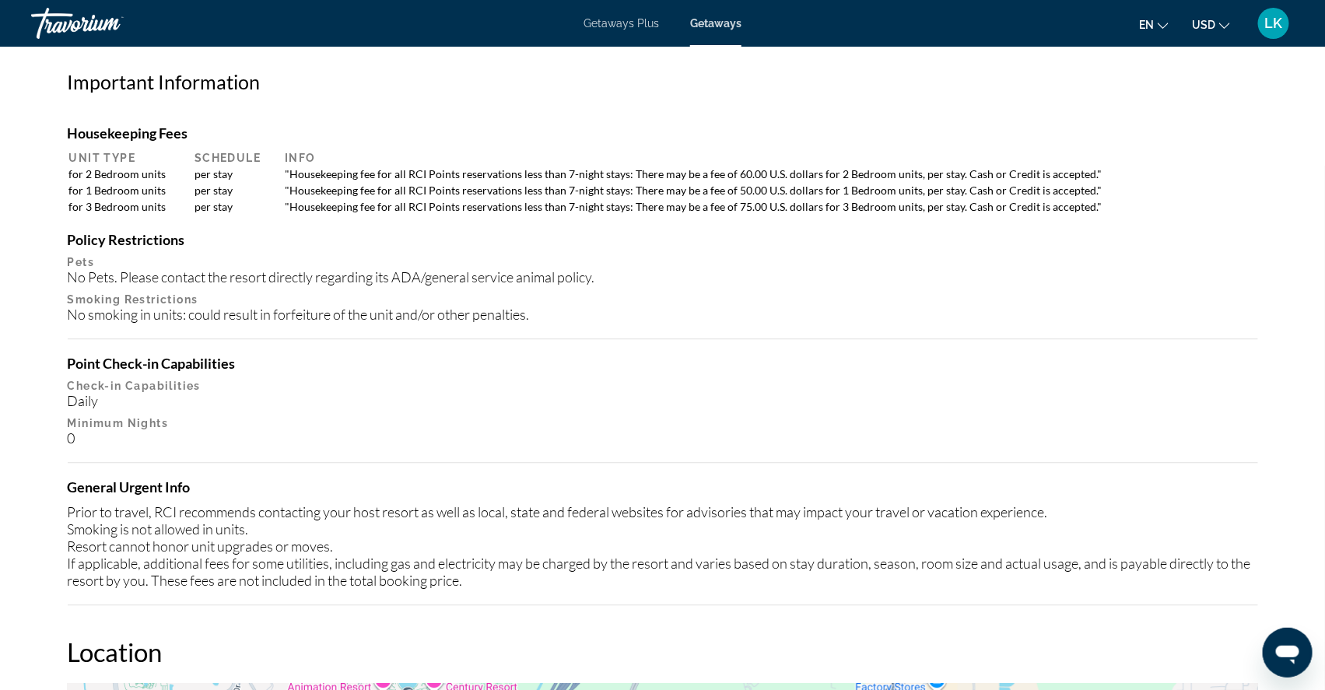
scroll to position [1381, 0]
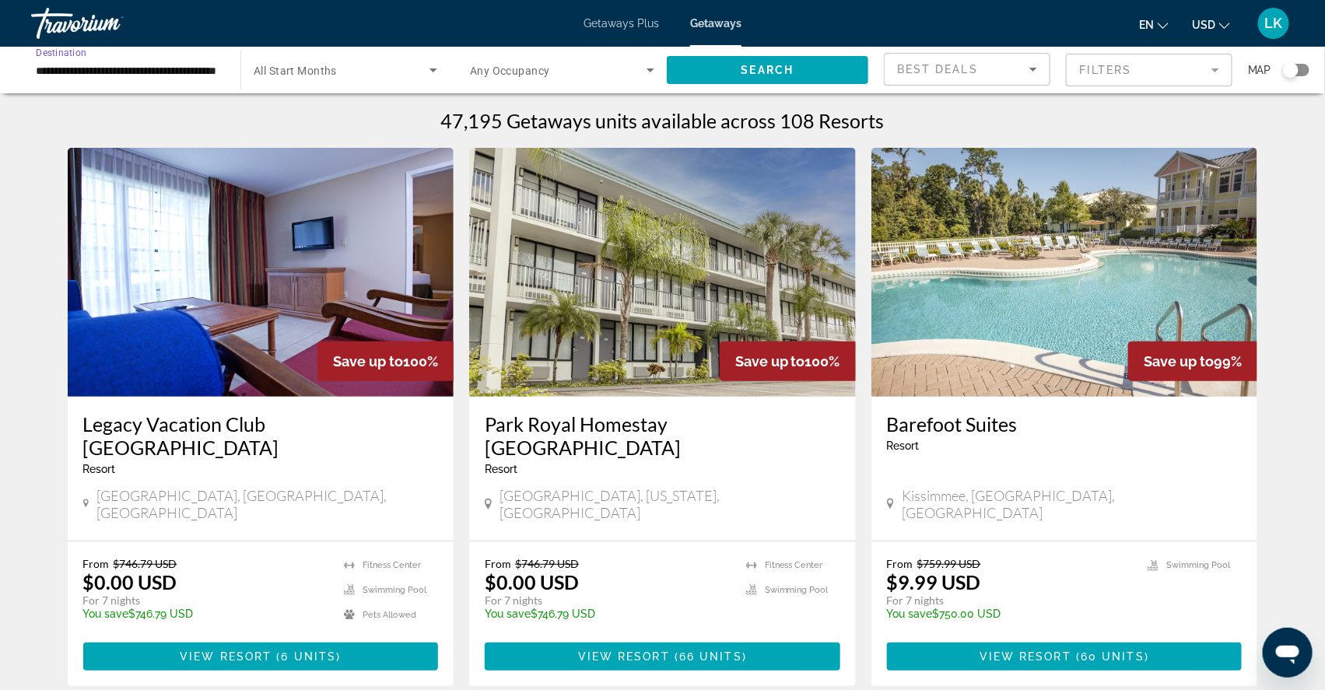
click at [63, 75] on input "**********" at bounding box center [128, 70] width 184 height 19
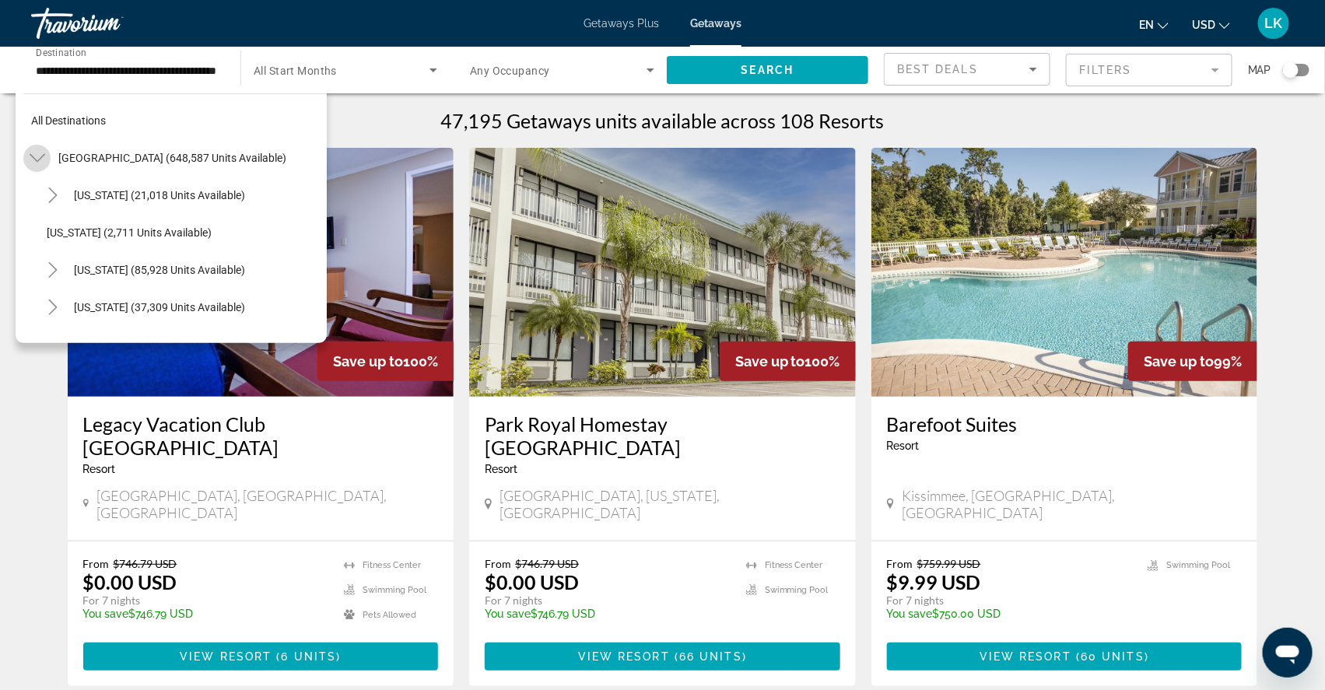
click at [37, 161] on icon "Toggle United States (648,587 units available)" at bounding box center [38, 158] width 16 height 16
click at [39, 310] on icon "Toggle Europe (32,275 units available)" at bounding box center [37, 308] width 9 height 16
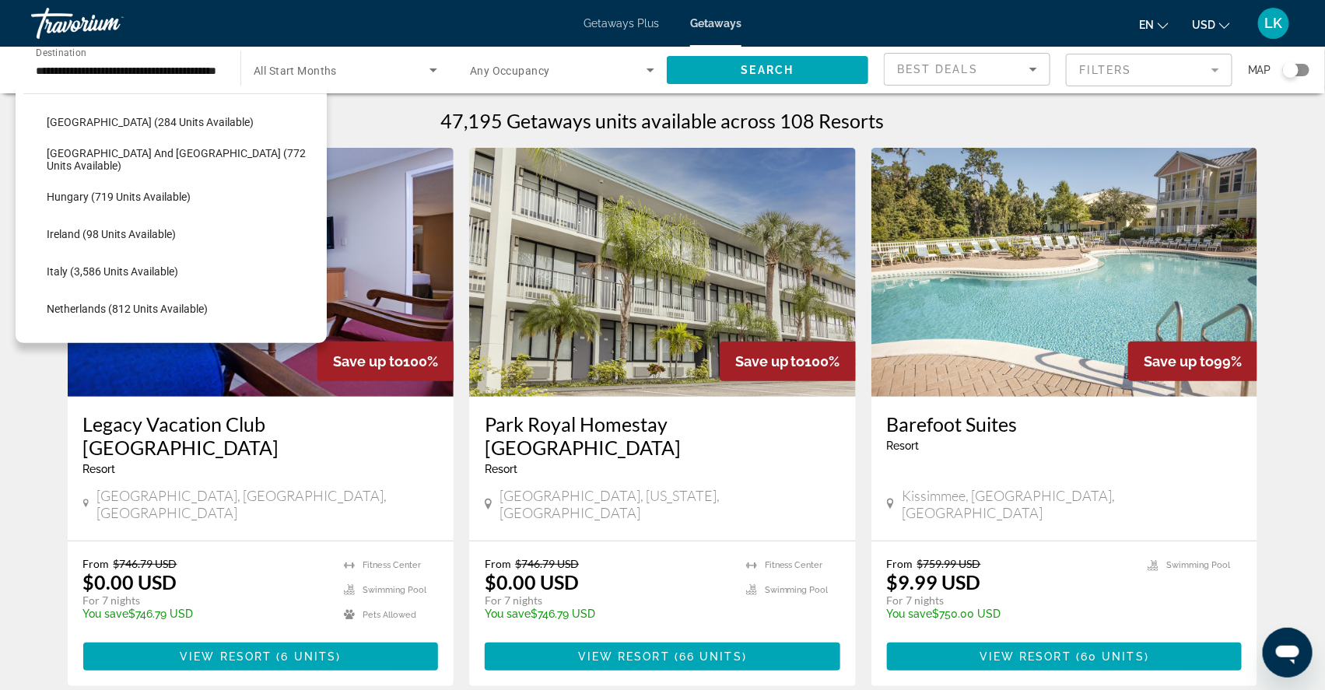
scroll to position [483, 0]
click at [110, 167] on span "[GEOGRAPHIC_DATA] and [GEOGRAPHIC_DATA] (772 units available)" at bounding box center [183, 160] width 272 height 25
type input "**********"
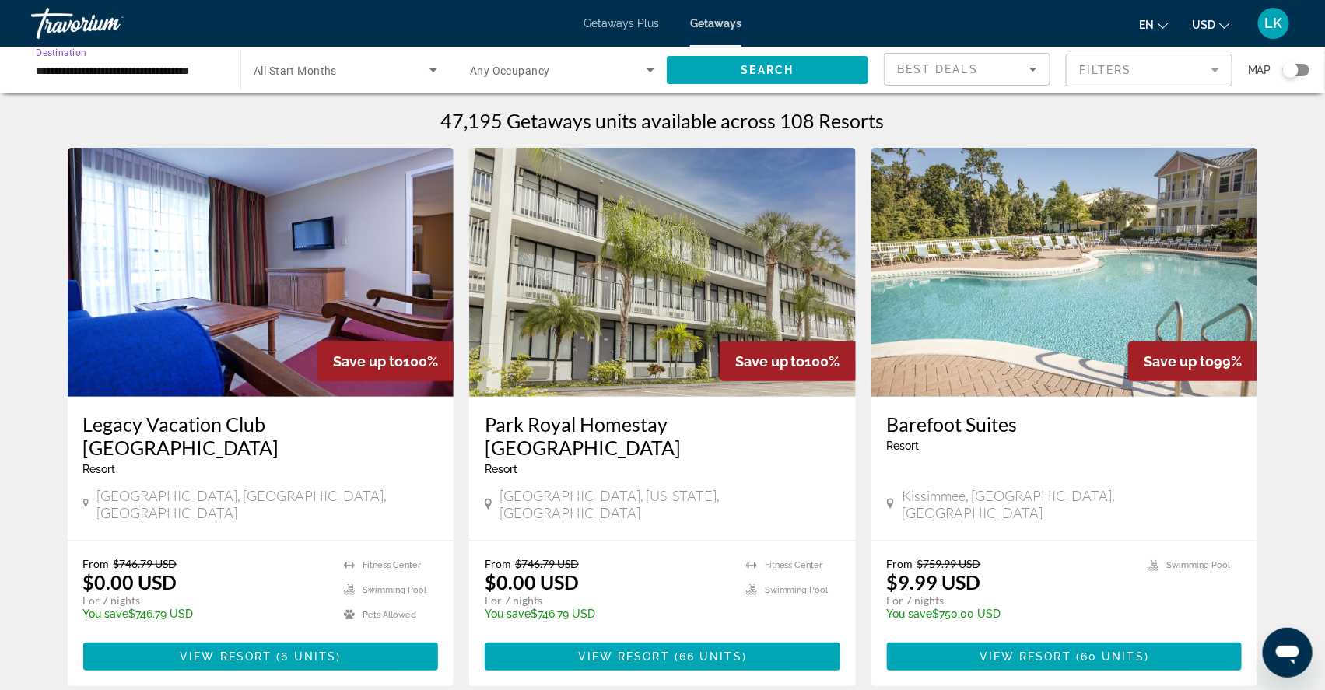
click at [921, 66] on span "Best Deals" at bounding box center [937, 69] width 81 height 12
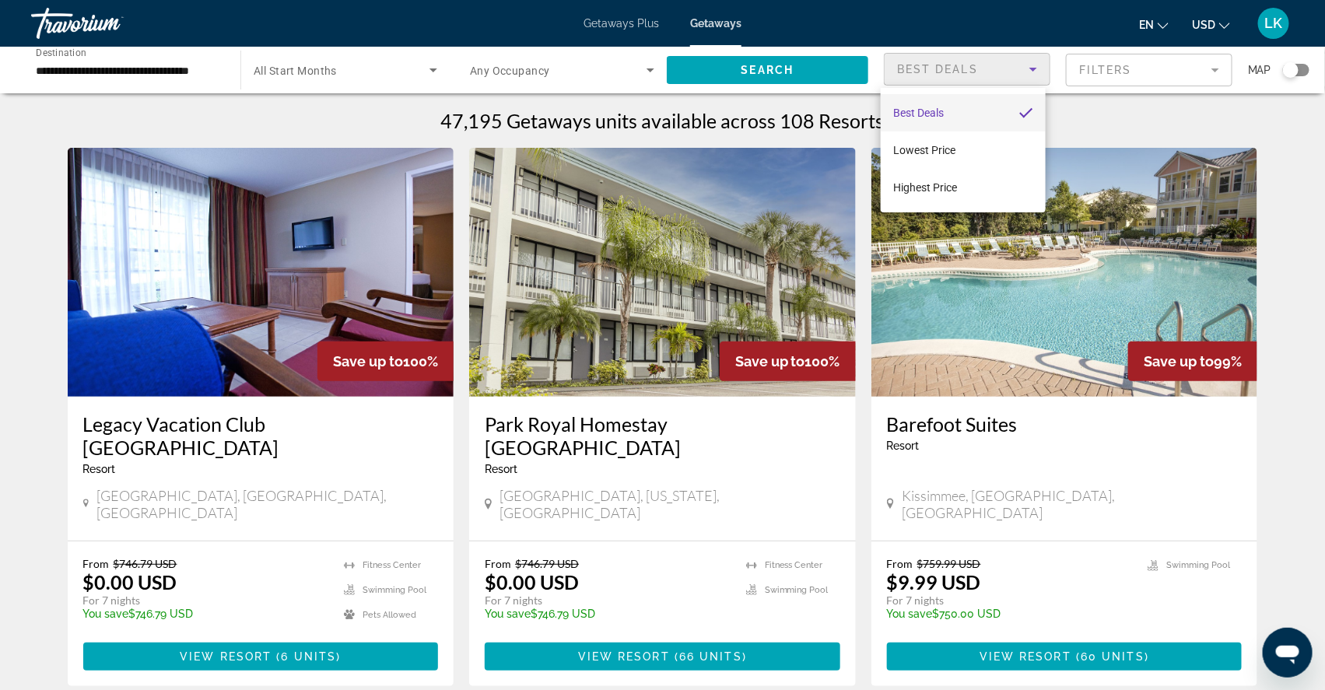
click at [1154, 128] on div at bounding box center [662, 345] width 1325 height 690
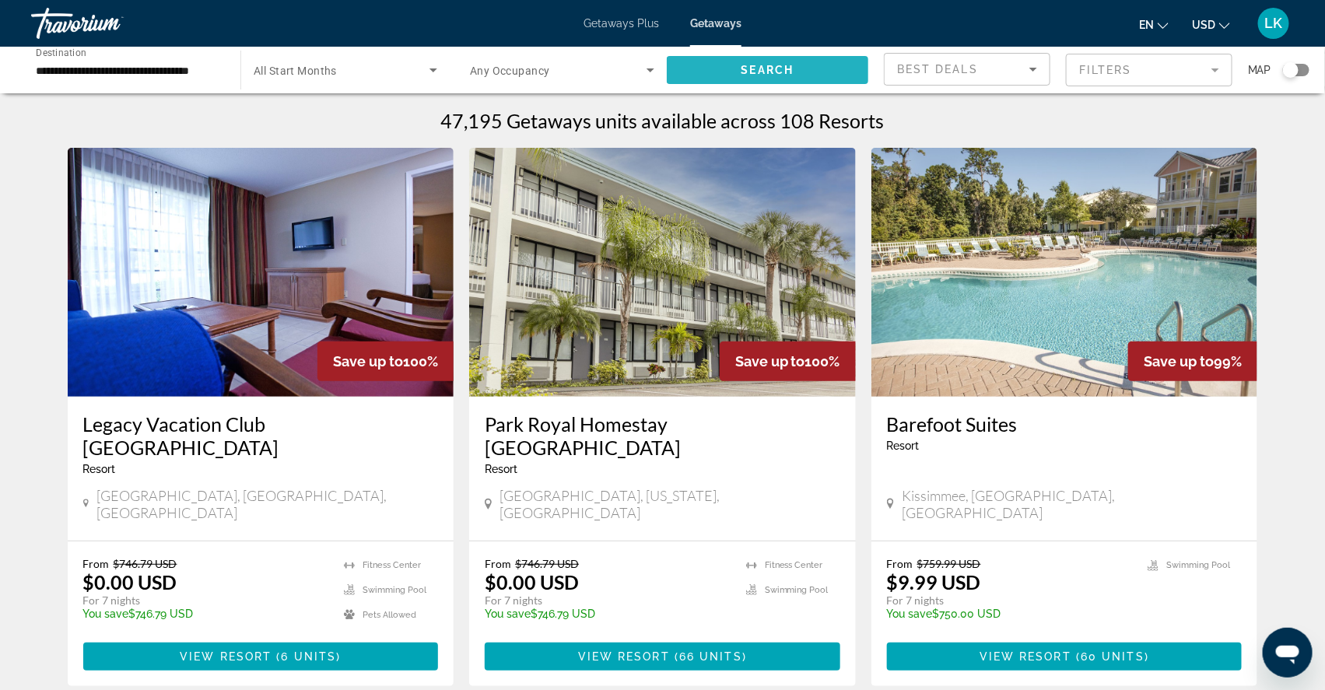
click at [816, 71] on span "Search widget" at bounding box center [768, 69] width 202 height 37
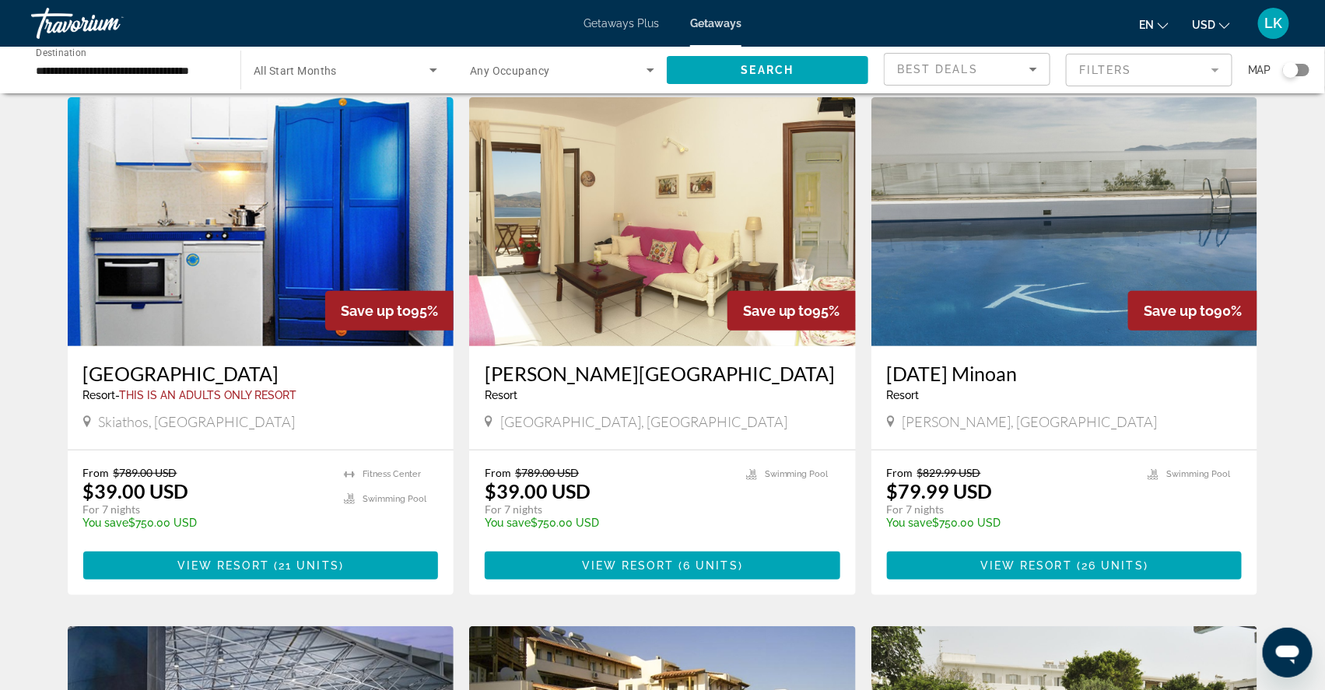
scroll to position [52, 0]
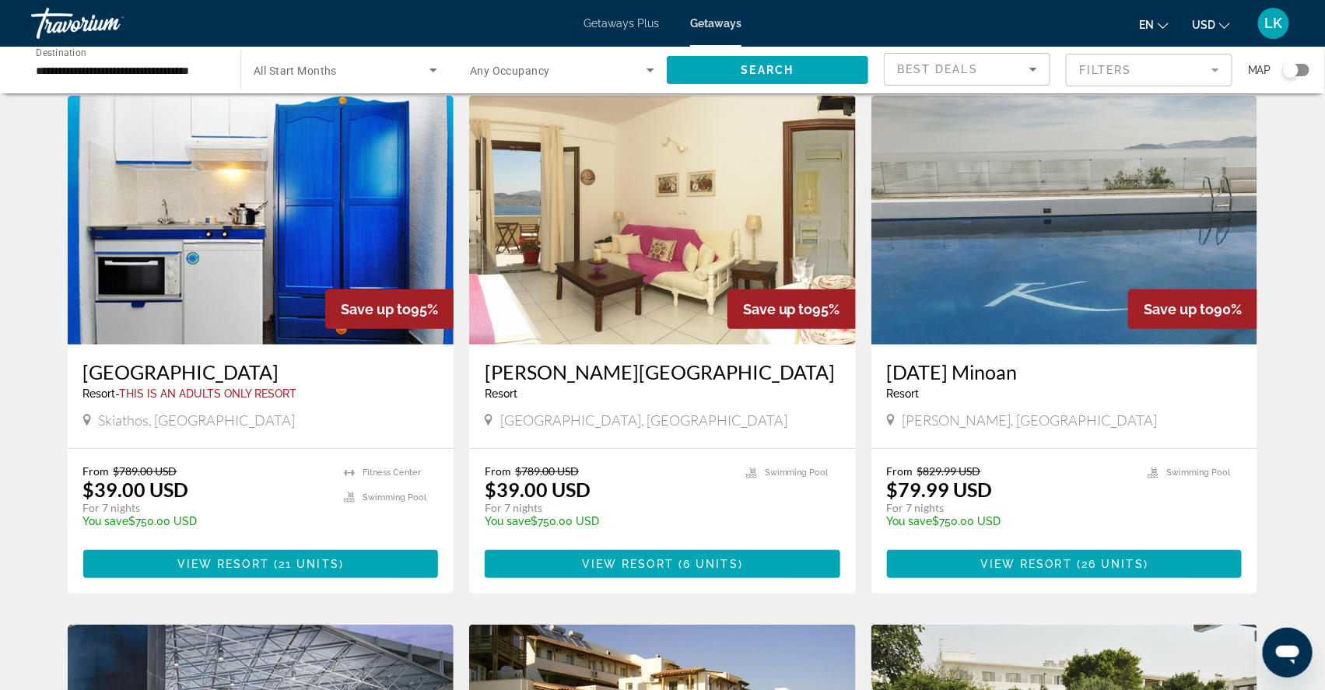
click at [1026, 317] on img "Main content" at bounding box center [1065, 220] width 387 height 249
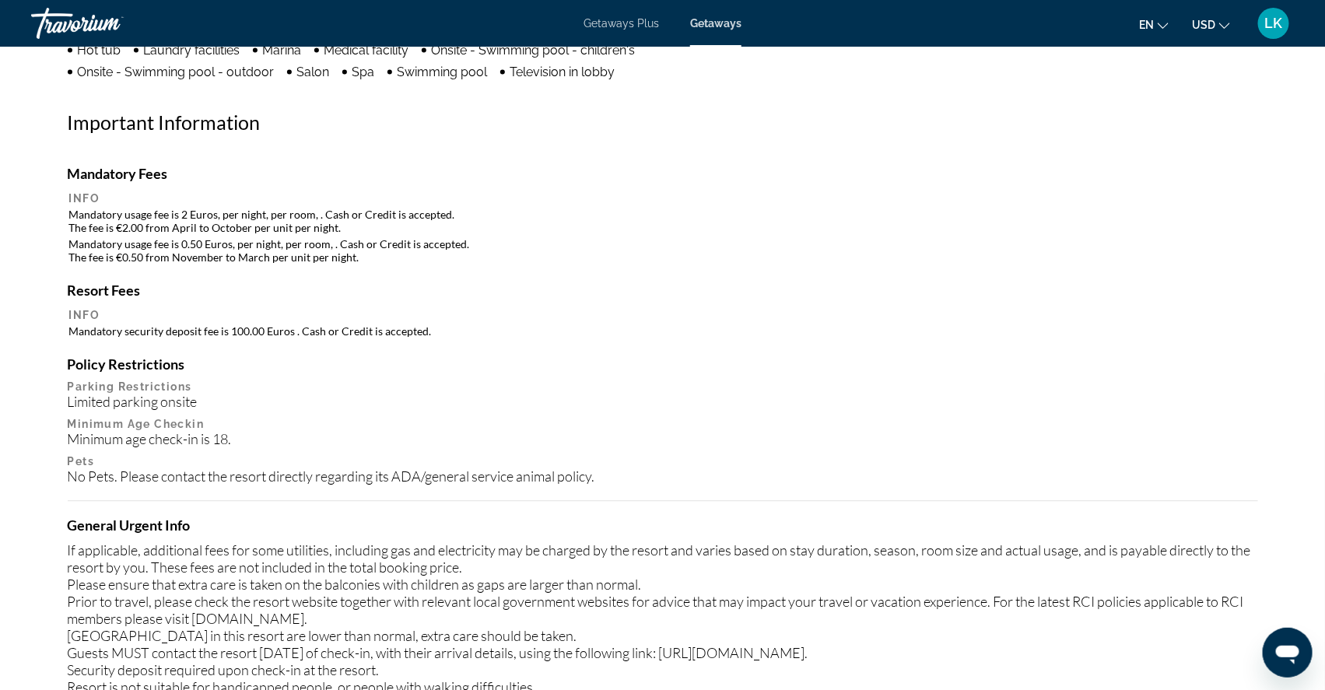
scroll to position [1329, 0]
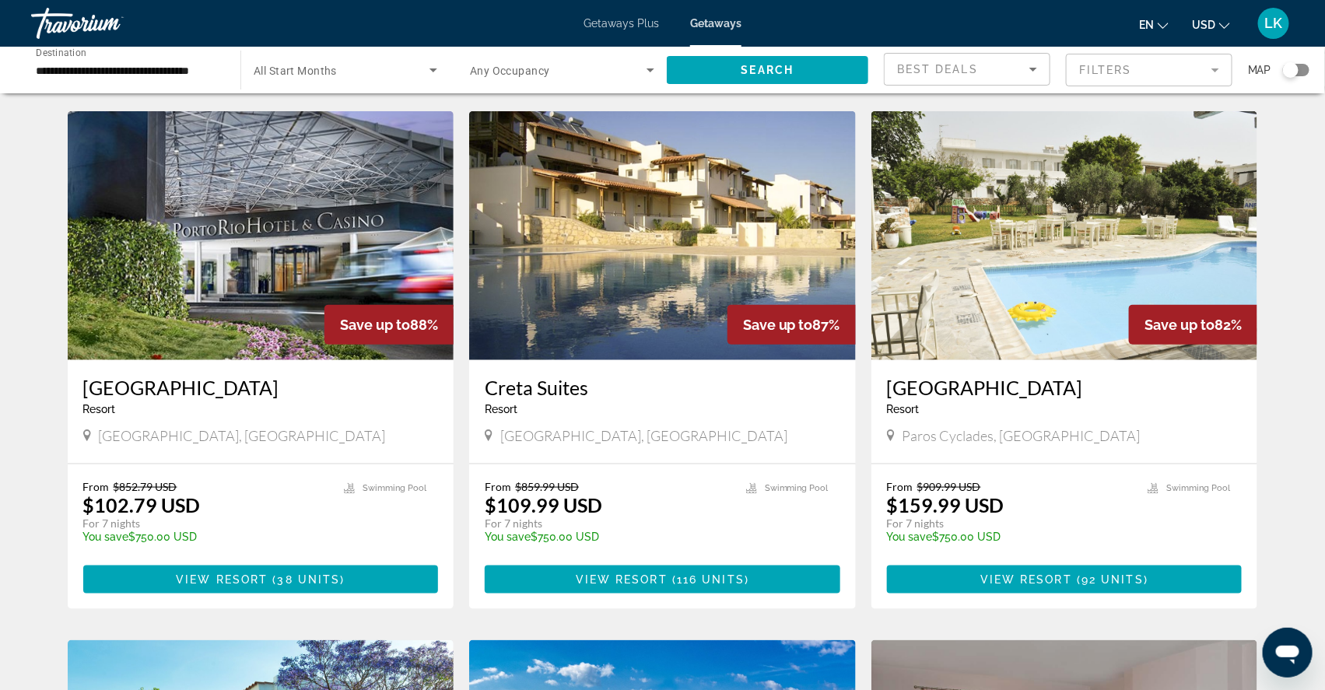
scroll to position [574, 0]
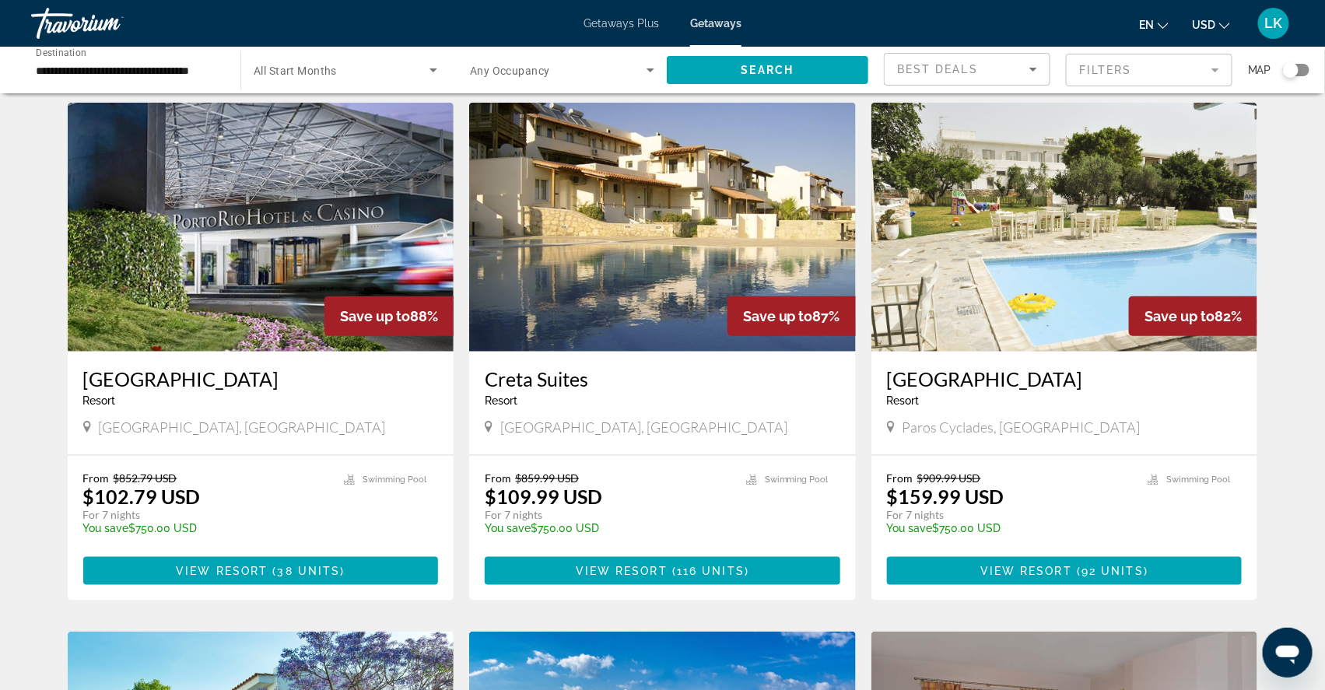
click at [640, 349] on img "Main content" at bounding box center [662, 227] width 387 height 249
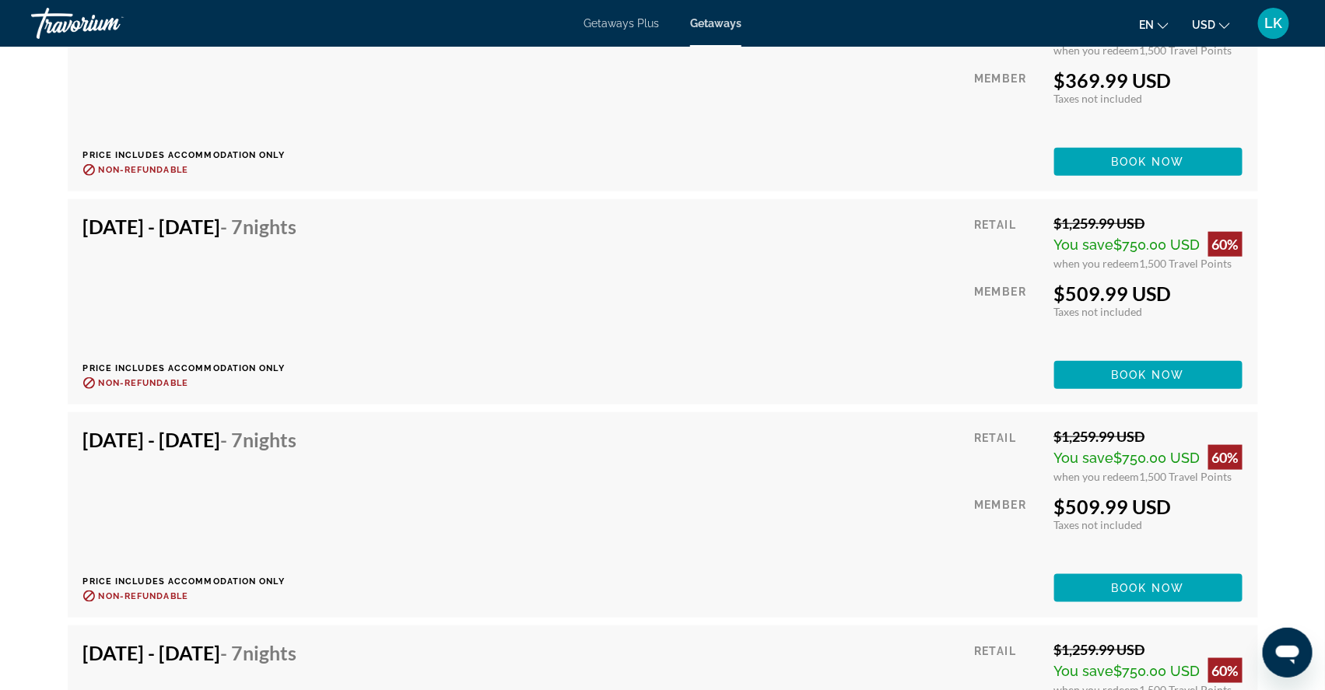
scroll to position [5530, 0]
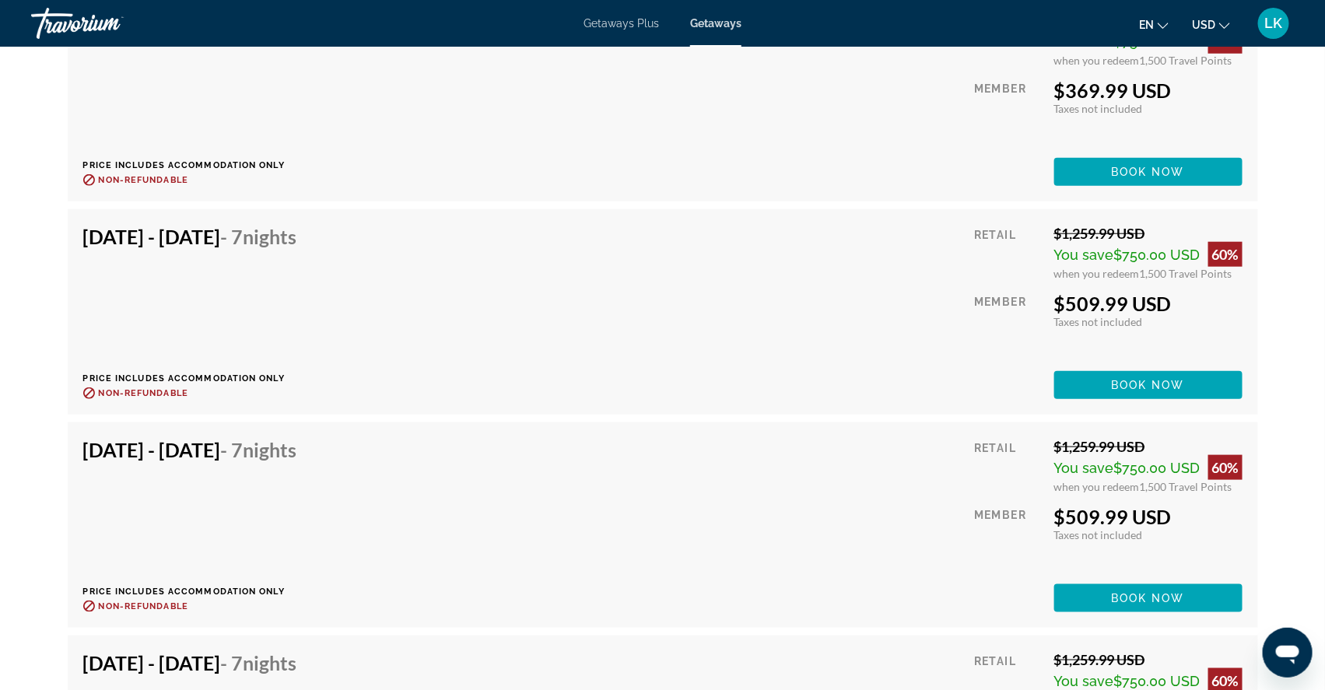
click at [612, 26] on span "Getaways Plus" at bounding box center [621, 23] width 75 height 12
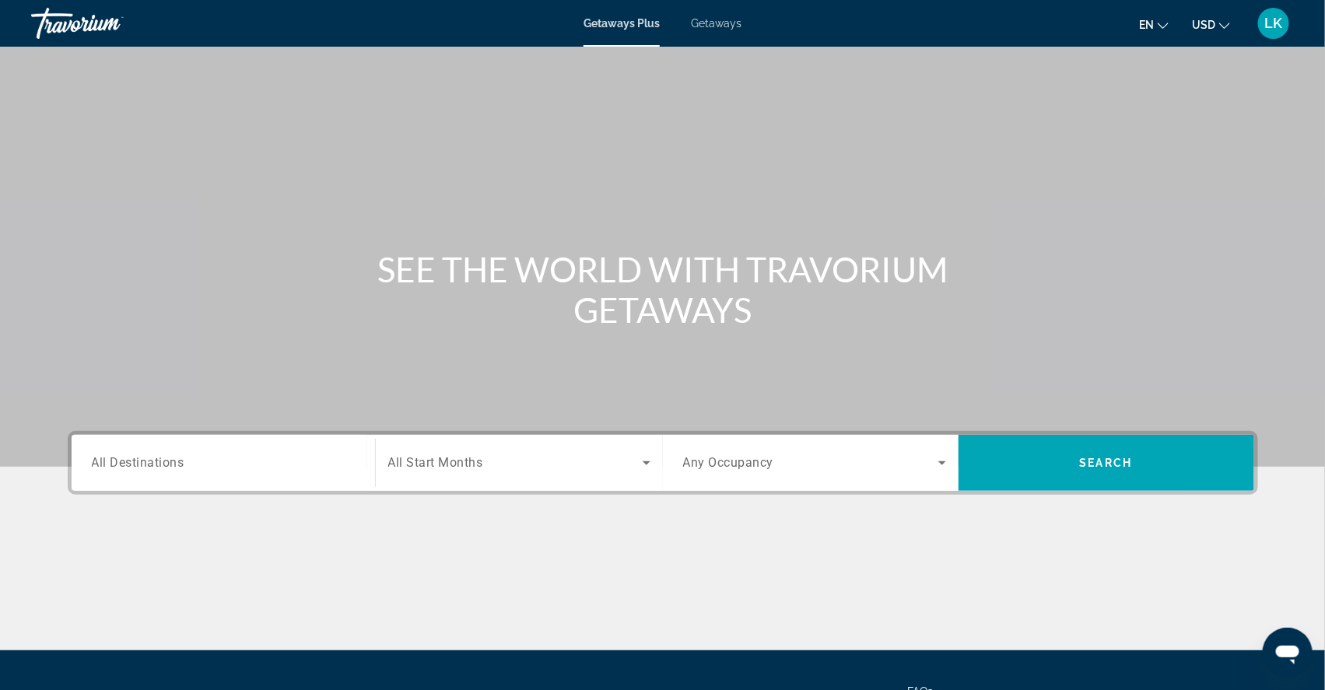
click at [117, 470] on span "All Destinations" at bounding box center [138, 462] width 93 height 15
click at [117, 473] on input "Destination All Destinations" at bounding box center [223, 464] width 263 height 19
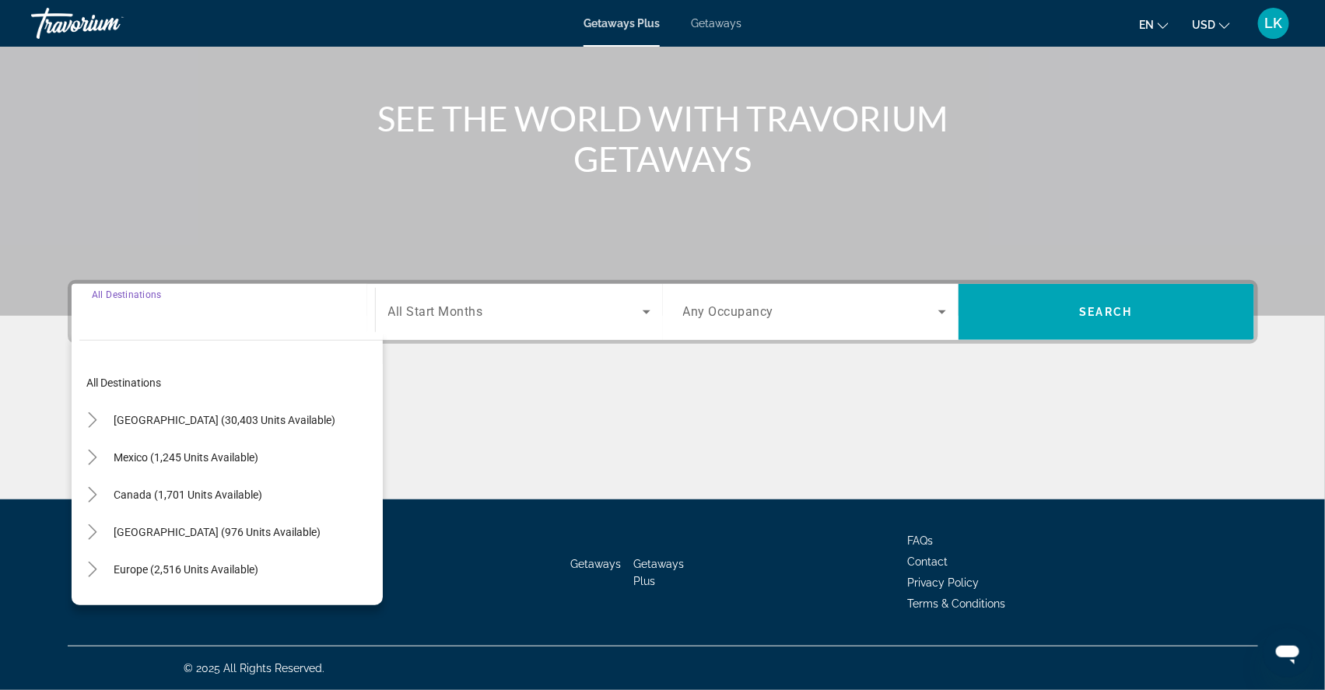
scroll to position [196, 0]
click at [85, 562] on icon "Toggle Europe (2,516 units available)" at bounding box center [93, 570] width 16 height 16
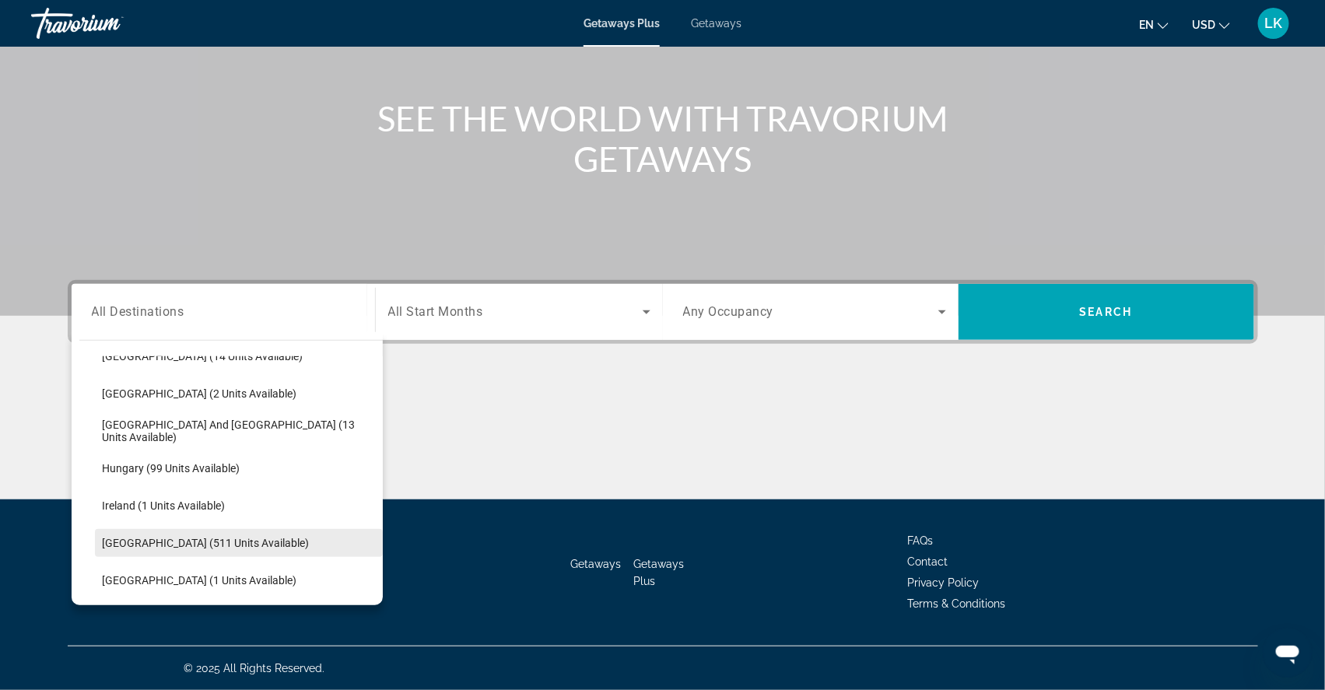
scroll to position [417, 0]
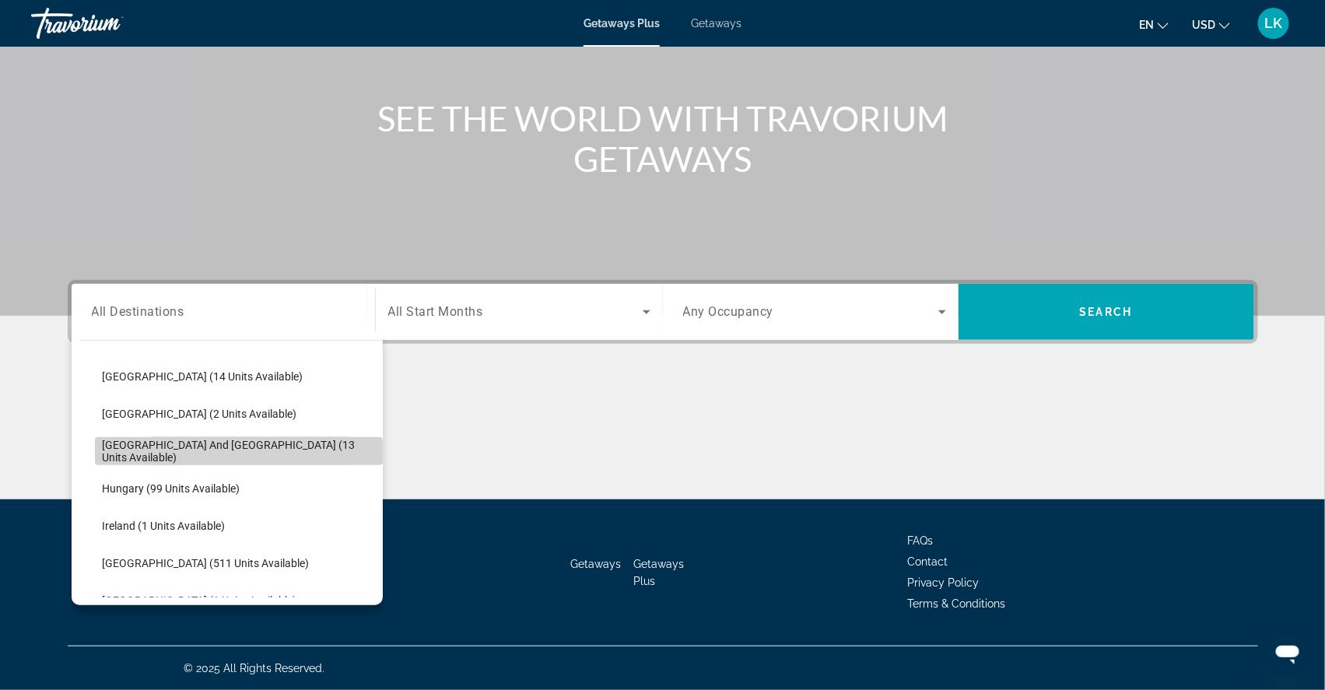
click at [135, 441] on span "[GEOGRAPHIC_DATA] and [GEOGRAPHIC_DATA] (13 units available)" at bounding box center [239, 451] width 272 height 25
type input "**********"
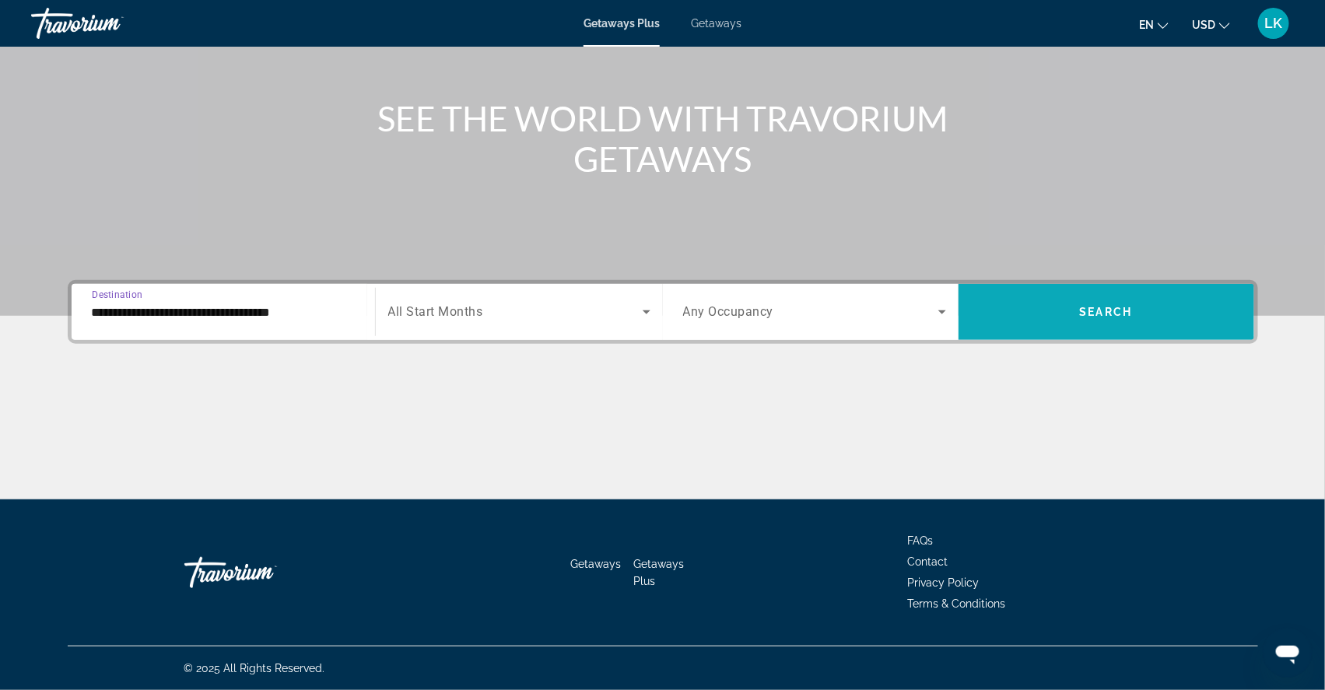
click at [1070, 309] on span "Search widget" at bounding box center [1107, 311] width 296 height 37
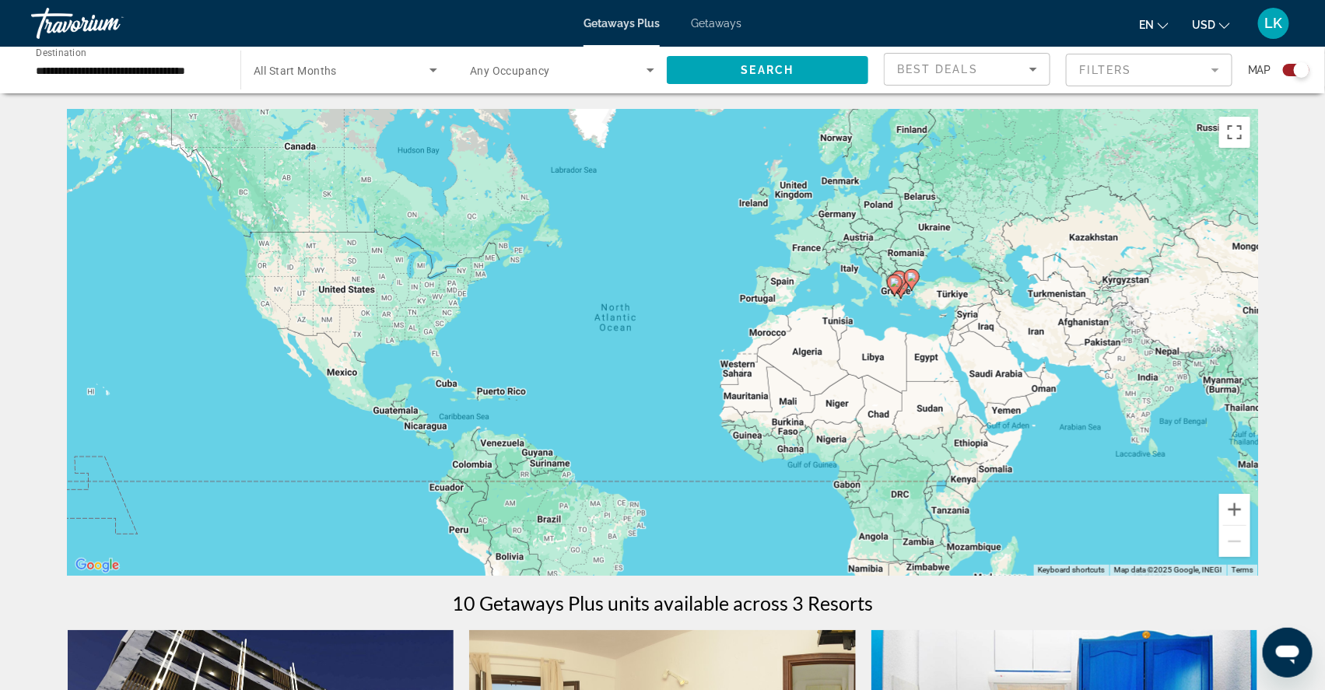
click at [142, 74] on input "**********" at bounding box center [128, 70] width 184 height 19
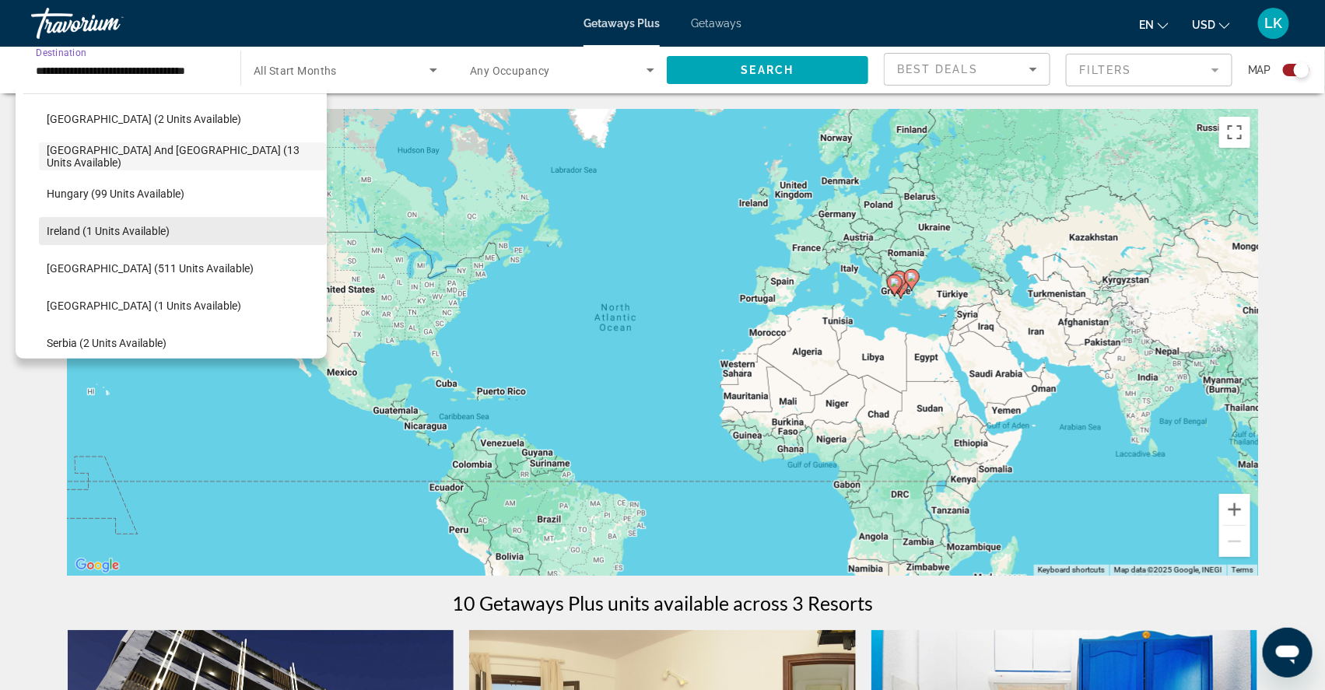
scroll to position [472, 0]
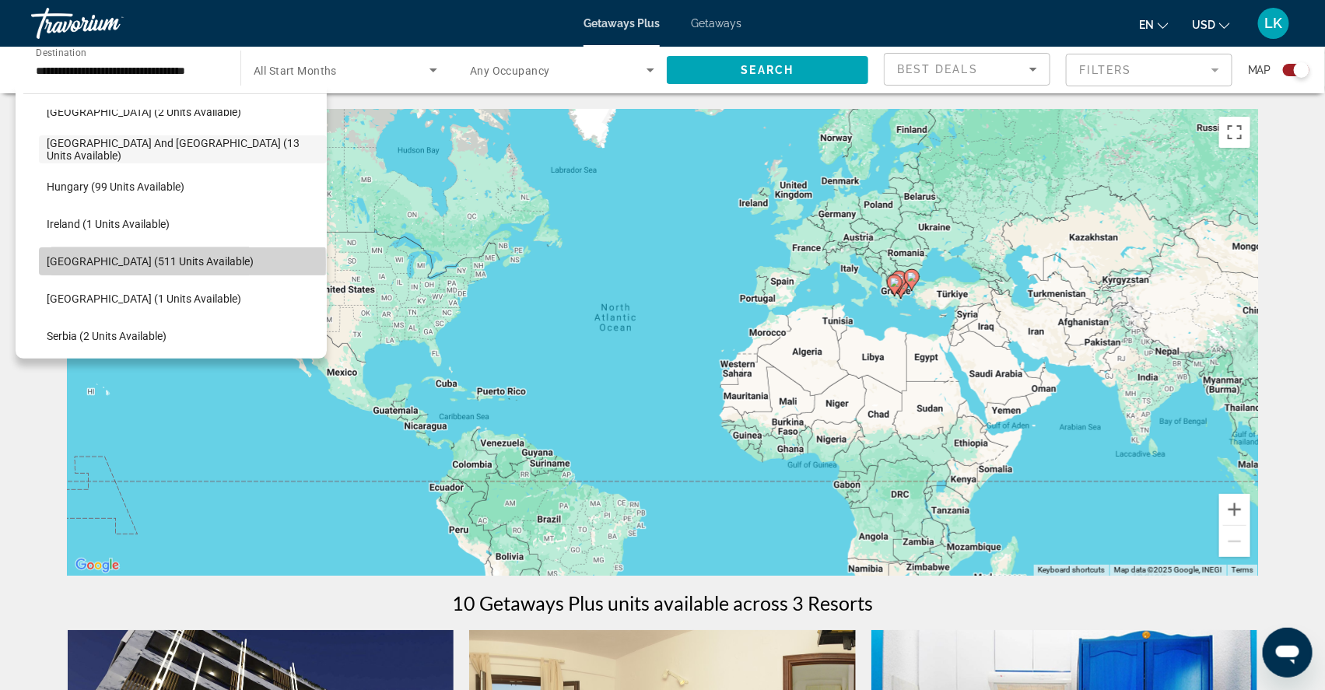
click at [92, 268] on span "[GEOGRAPHIC_DATA] (511 units available)" at bounding box center [150, 261] width 207 height 12
type input "**********"
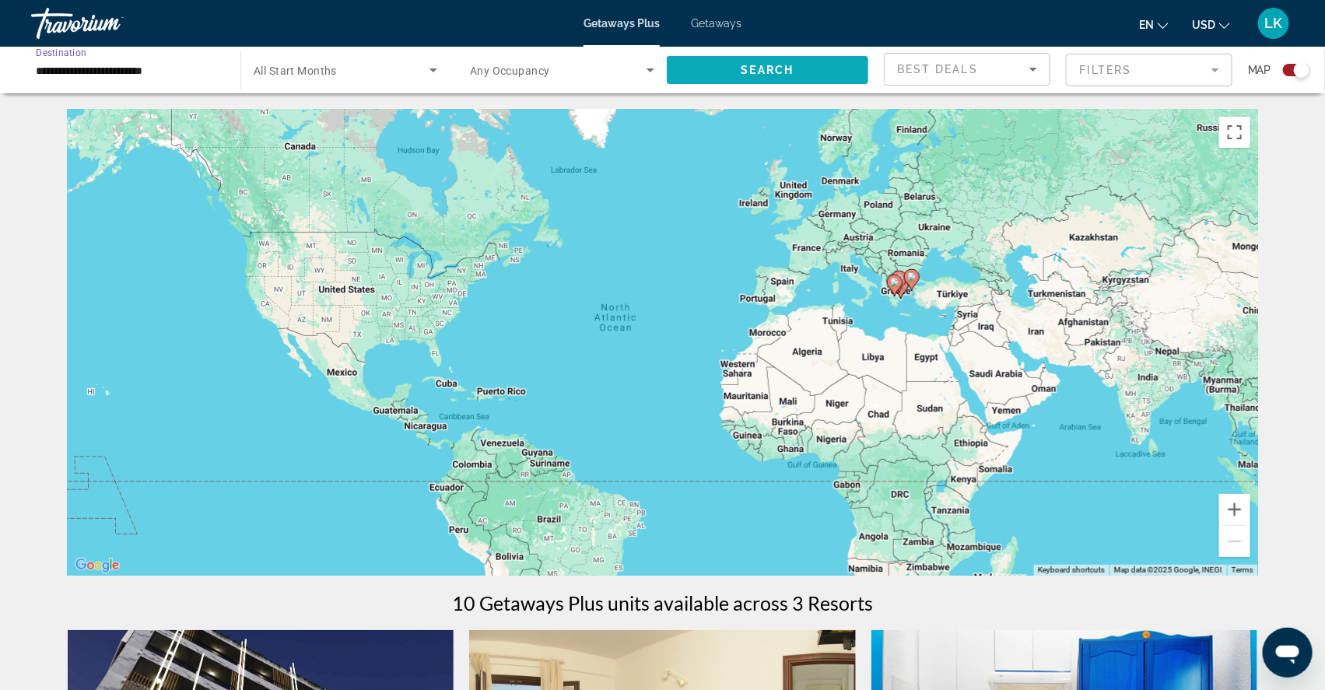
click at [742, 76] on span "Search" at bounding box center [768, 70] width 53 height 12
